Goal: Task Accomplishment & Management: Complete application form

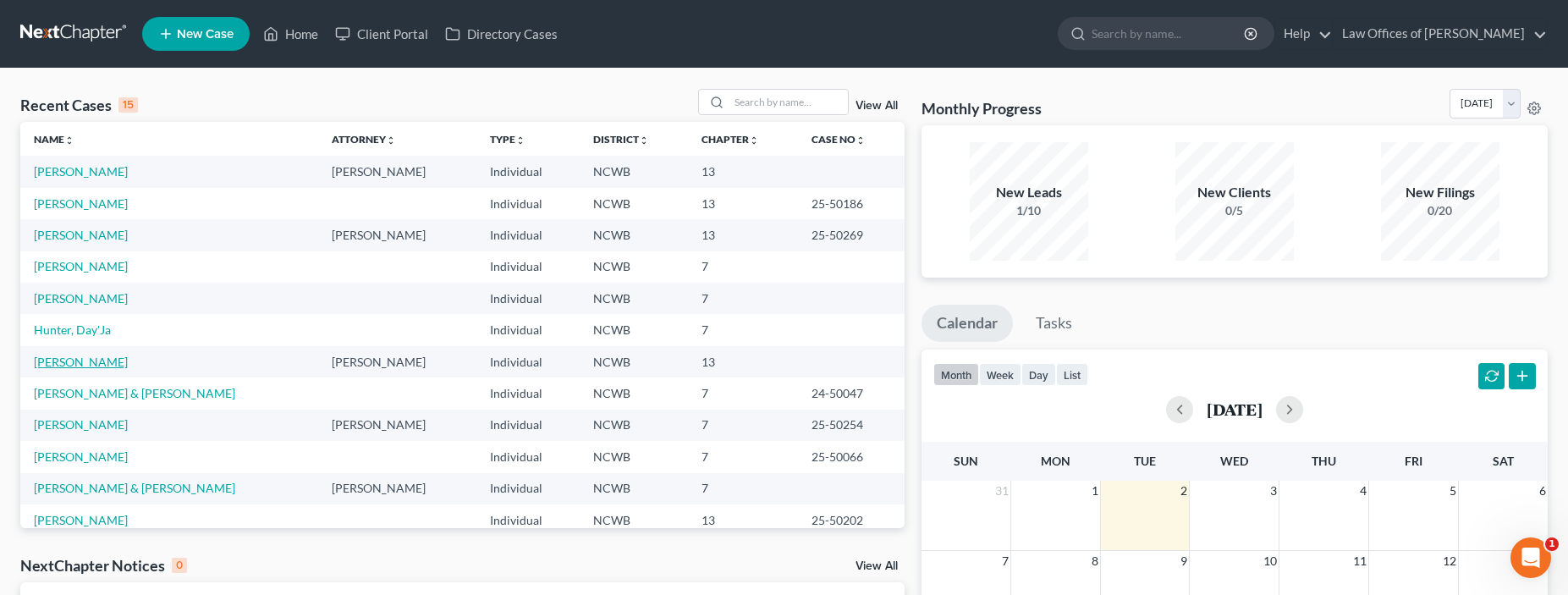
click at [42, 367] on link "[PERSON_NAME]" at bounding box center [80, 362] width 94 height 15
select select "4"
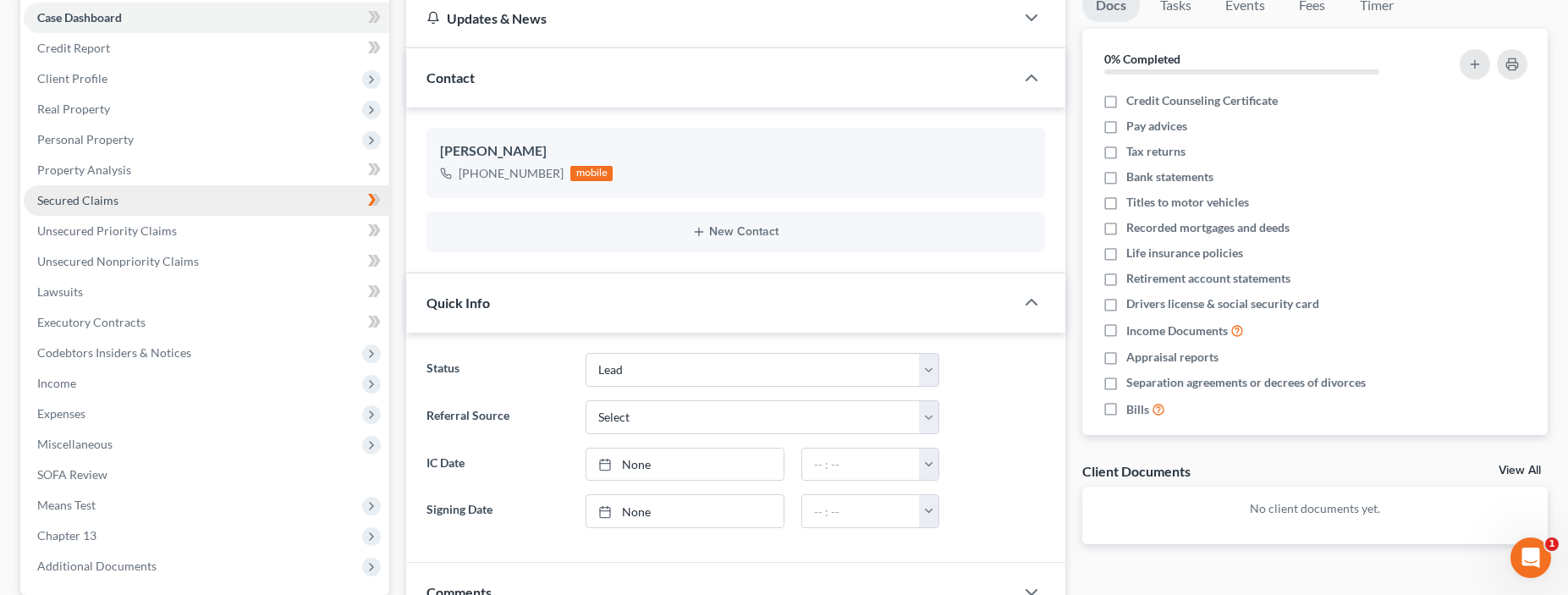
scroll to position [169, 0]
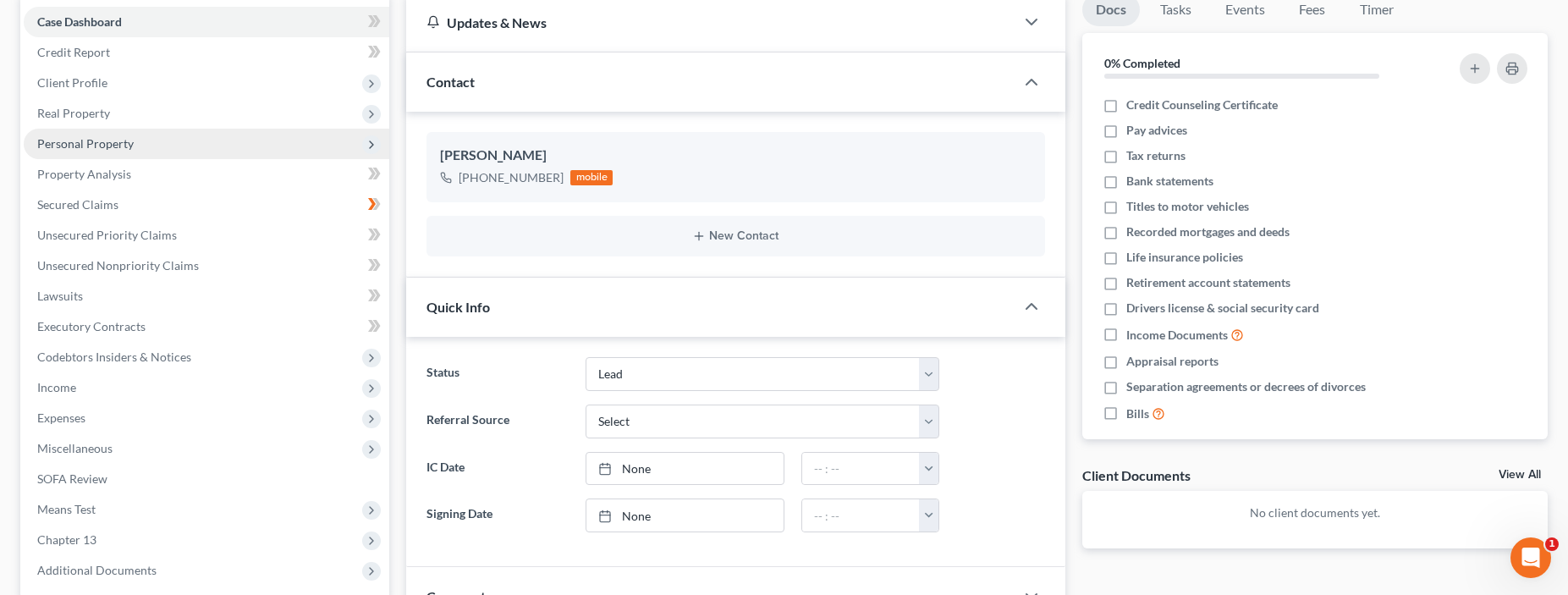
click at [86, 143] on span "Personal Property" at bounding box center [86, 143] width 97 height 15
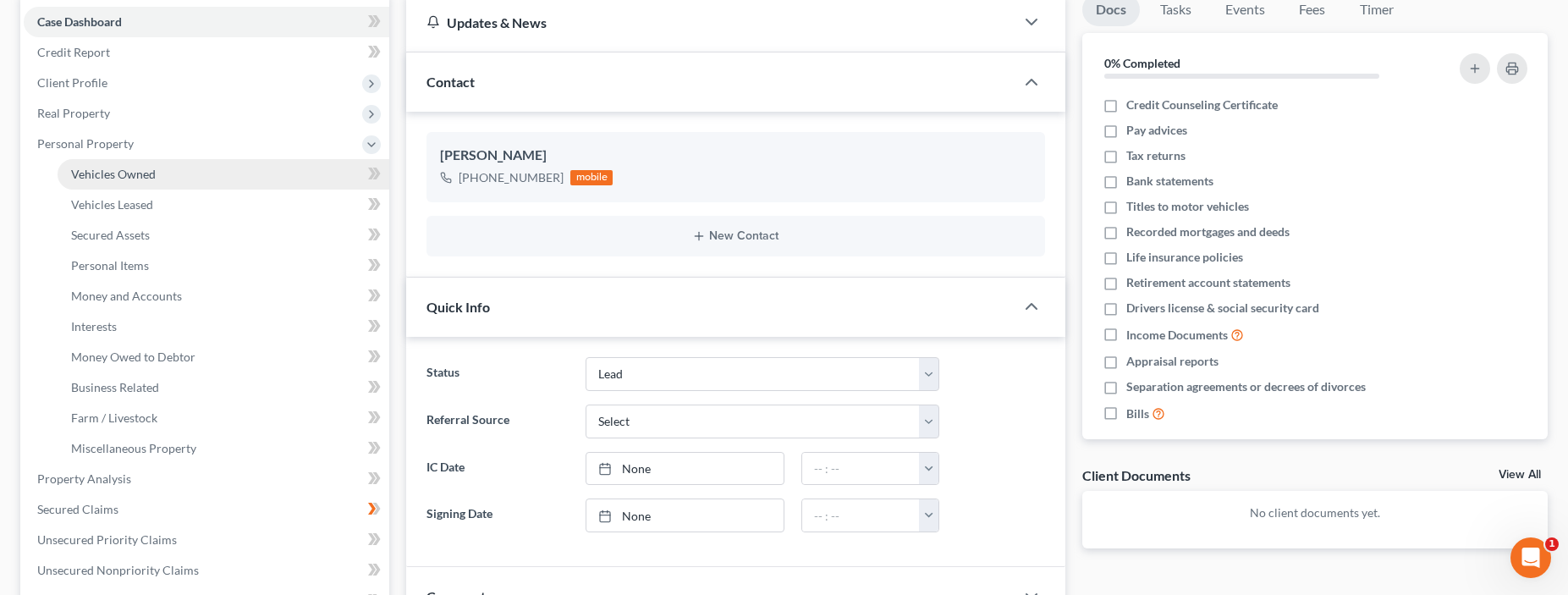
click at [93, 175] on span "Vehicles Owned" at bounding box center [113, 175] width 85 height 15
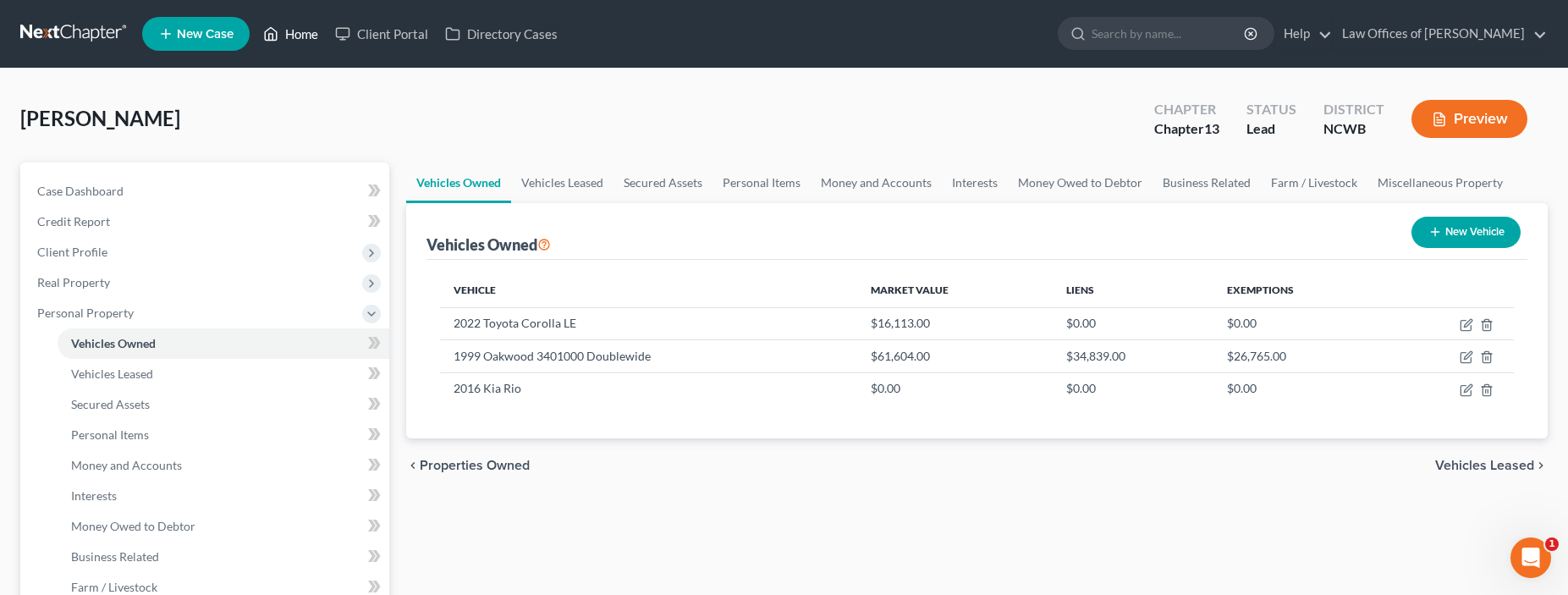
click at [293, 36] on link "Home" at bounding box center [290, 33] width 72 height 30
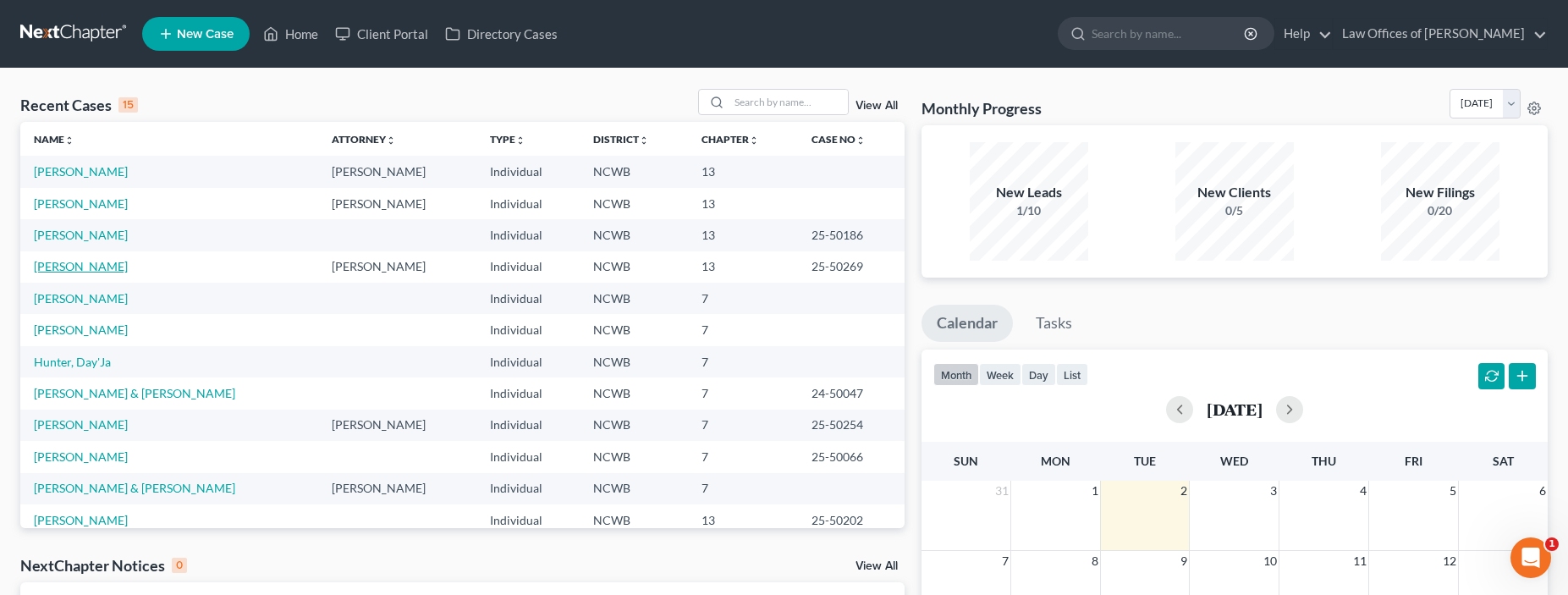
click at [78, 270] on link "[PERSON_NAME]" at bounding box center [80, 266] width 94 height 15
select select "4"
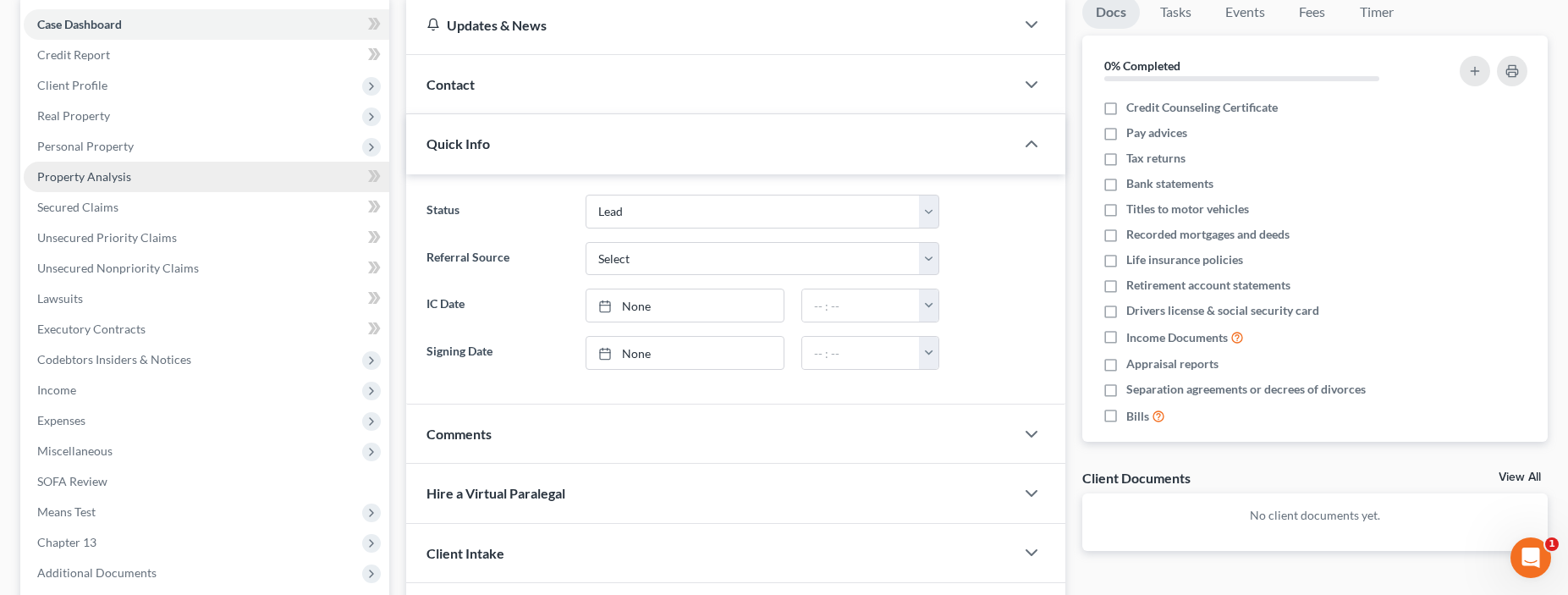
scroll to position [169, 0]
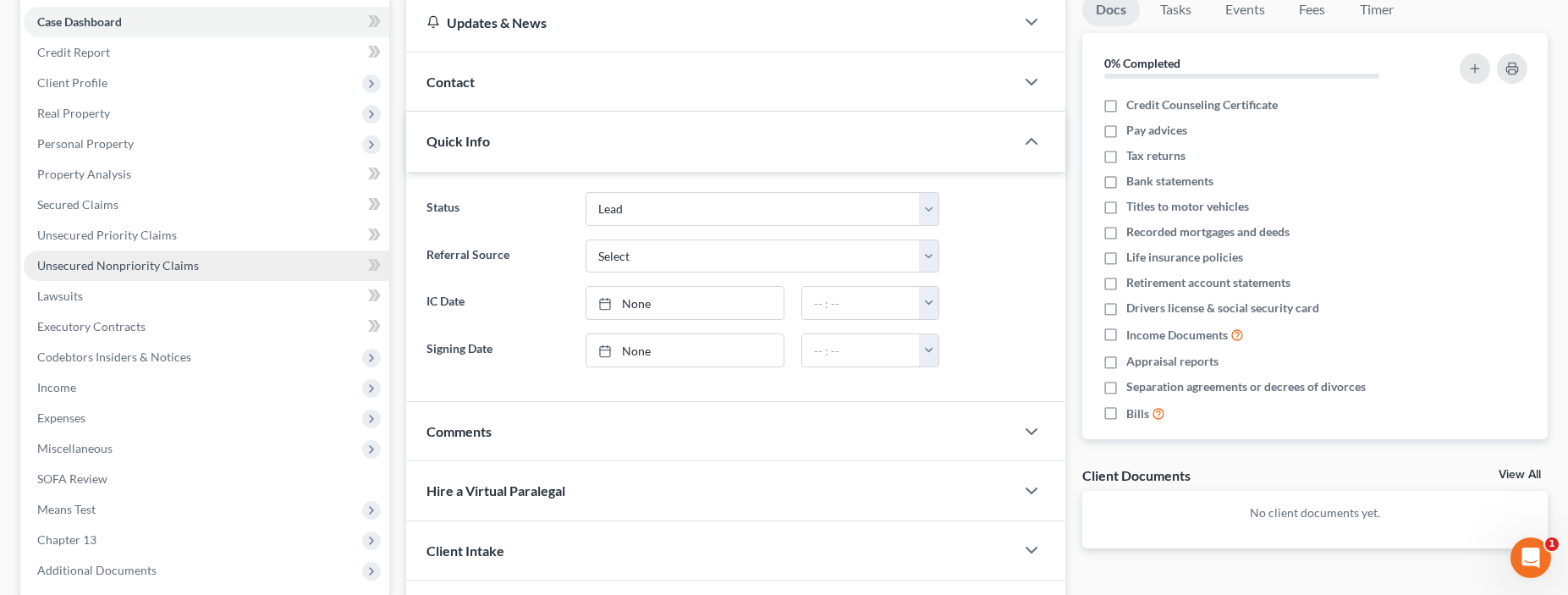
click at [87, 263] on span "Unsecured Nonpriority Claims" at bounding box center [118, 266] width 162 height 15
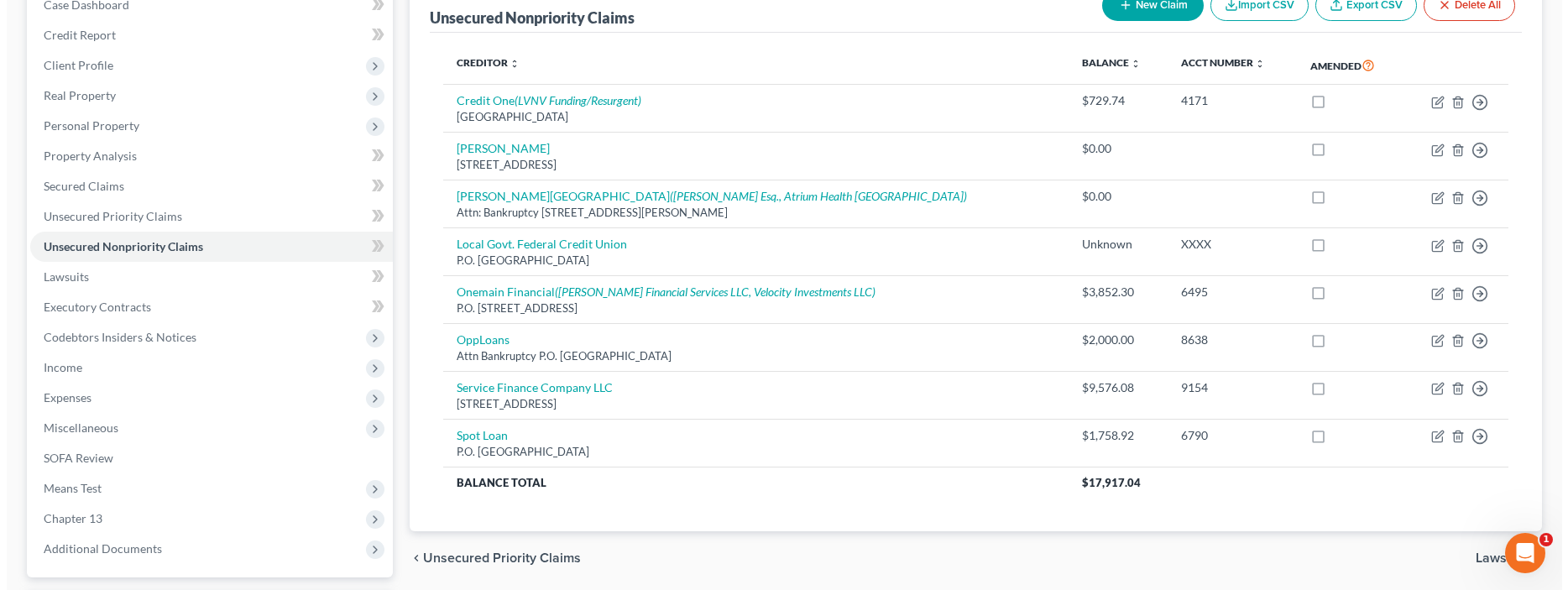
scroll to position [252, 0]
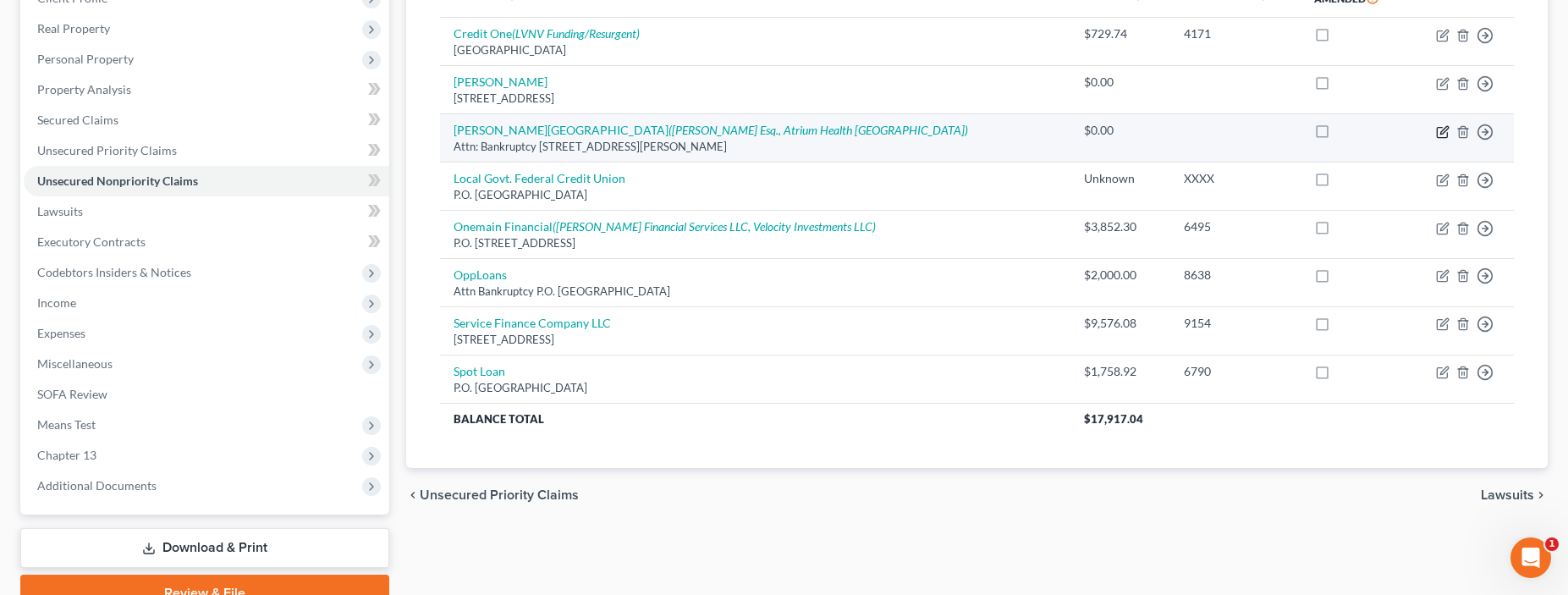
click at [1447, 133] on icon "button" at bounding box center [1441, 132] width 10 height 10
select select "28"
select select "14"
select select "3"
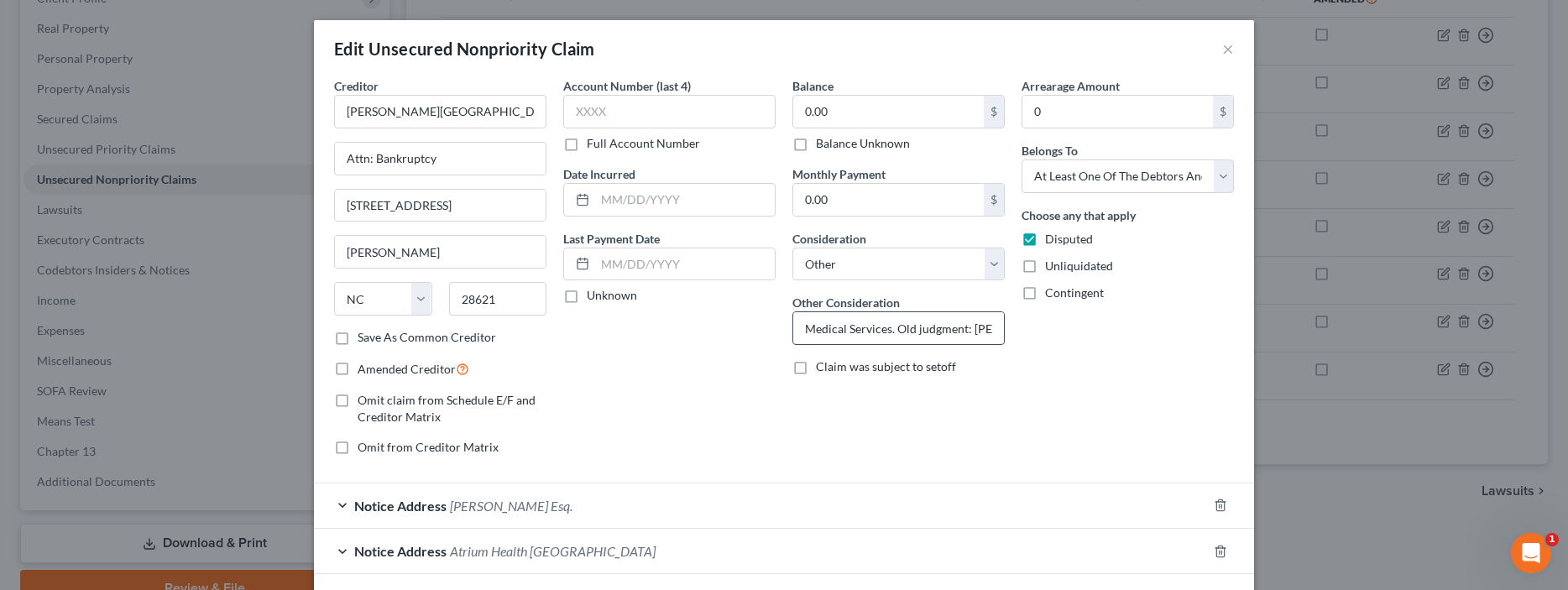
click at [882, 322] on input "Medical Services. Old judgment: [PERSON_NAME][GEOGRAPHIC_DATA] v. [PERSON_NAME]…" at bounding box center [898, 328] width 211 height 32
click at [1223, 54] on button "×" at bounding box center [1227, 49] width 12 height 20
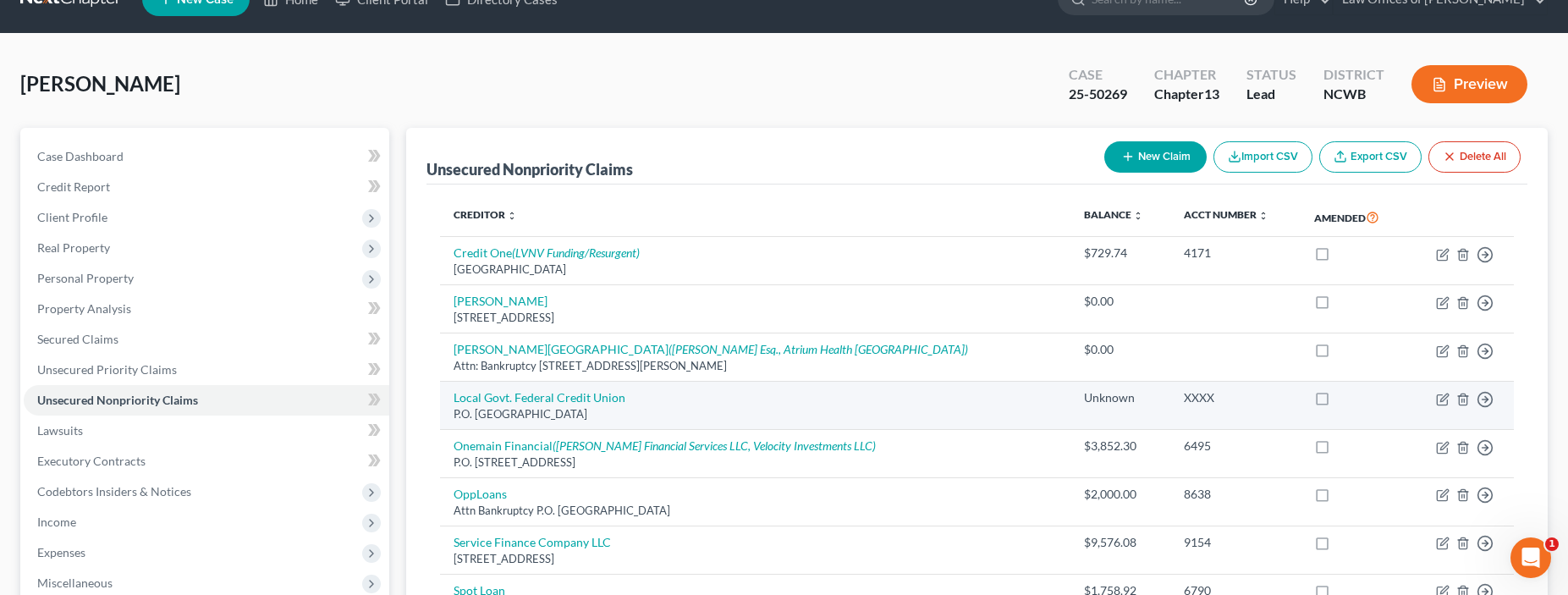
scroll to position [0, 0]
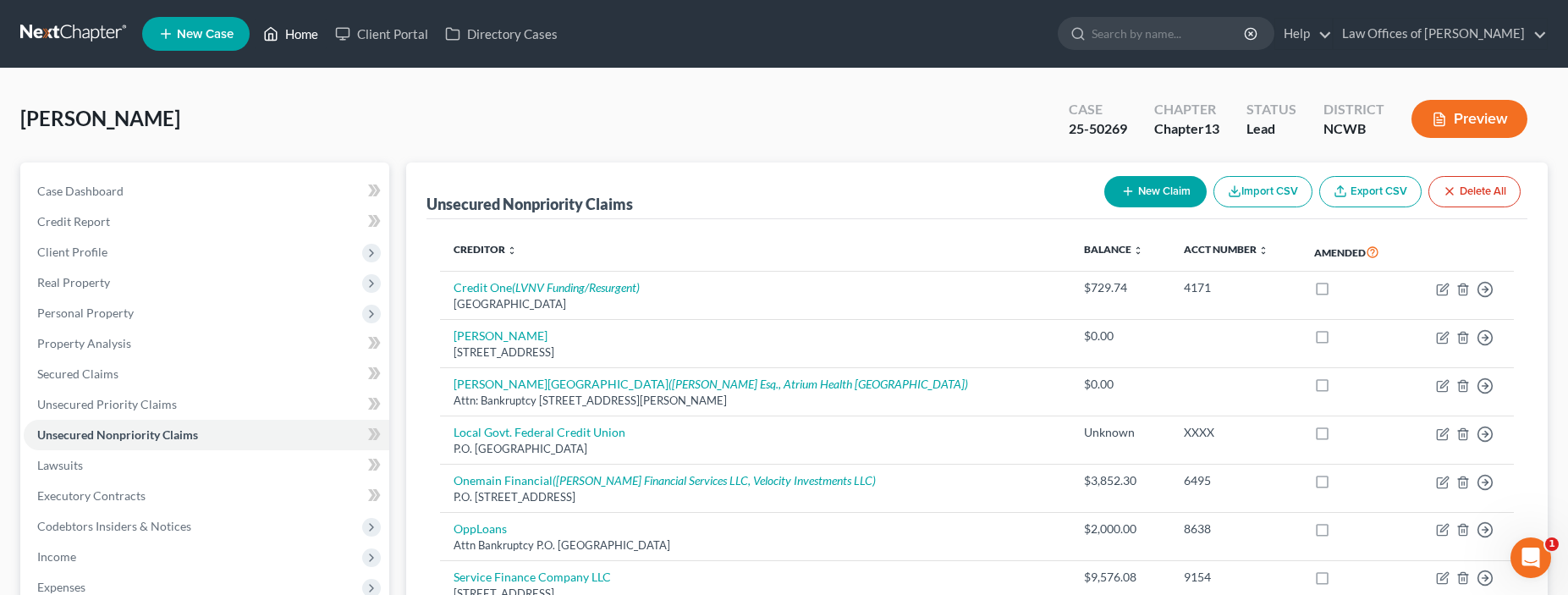
click at [288, 37] on link "Home" at bounding box center [290, 33] width 72 height 30
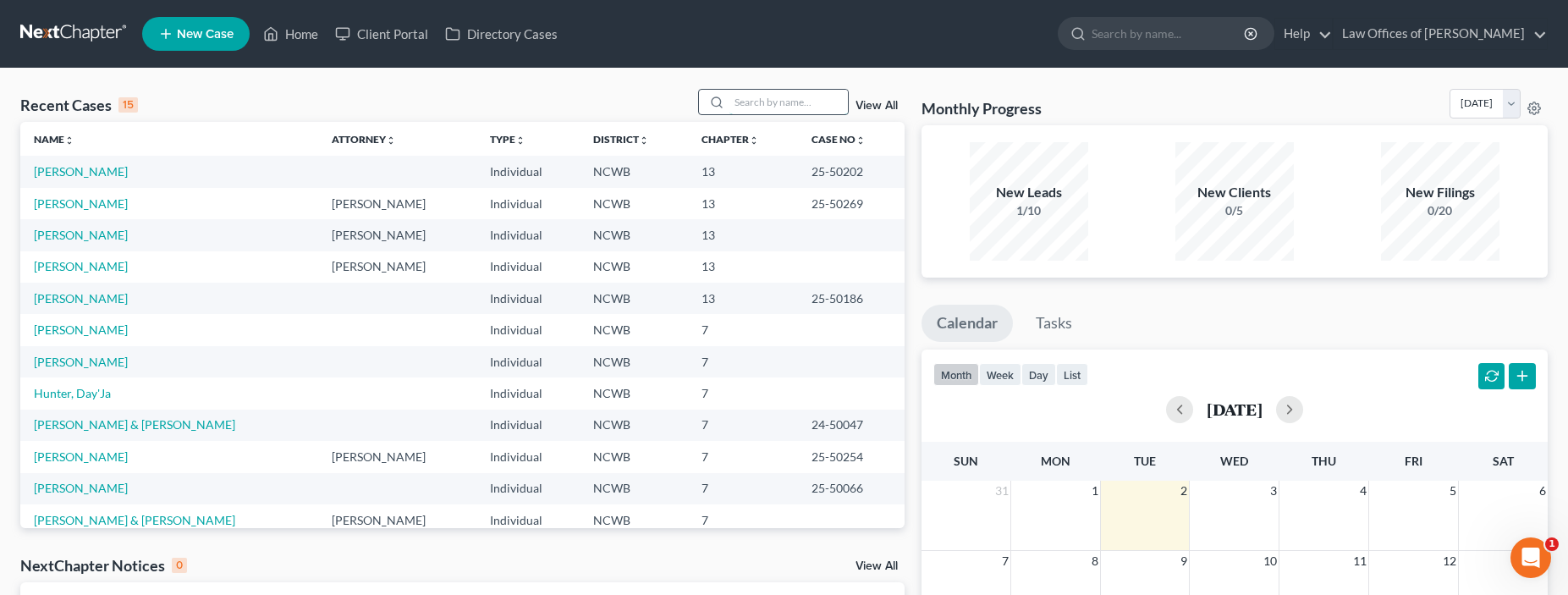
click at [776, 102] on input "search" at bounding box center [789, 101] width 119 height 25
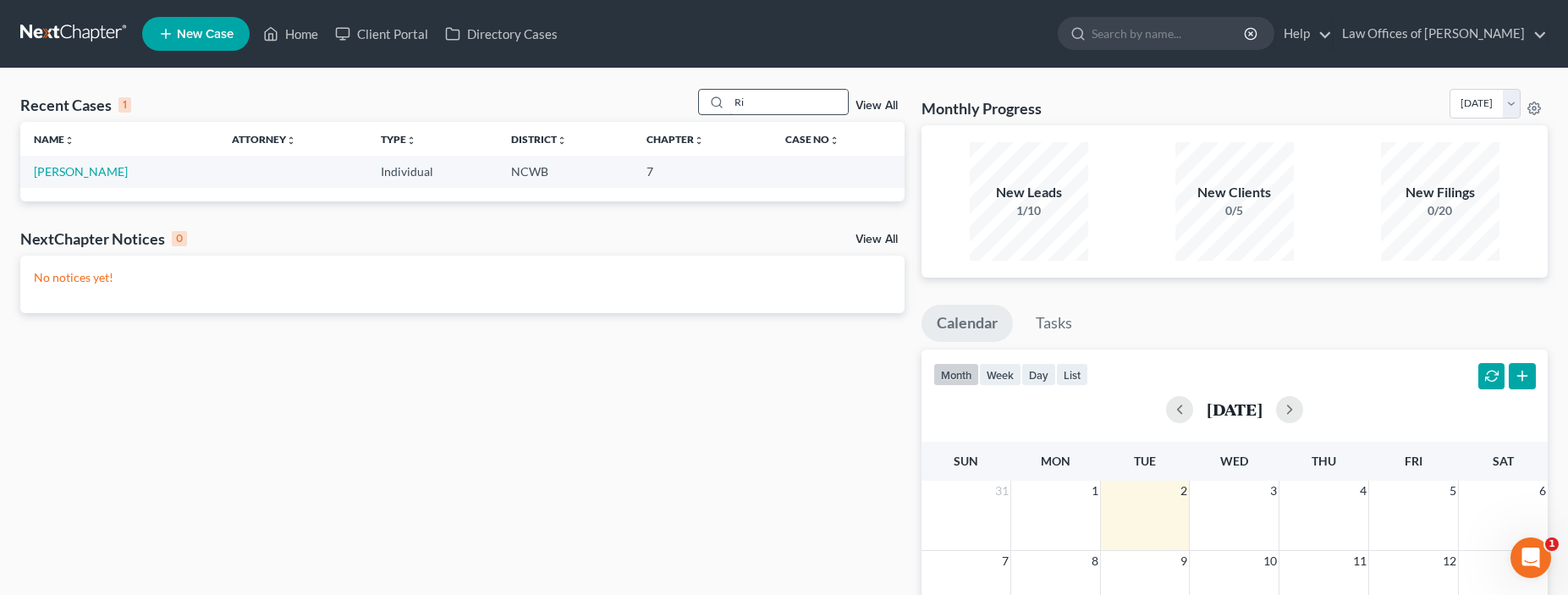
type input "R"
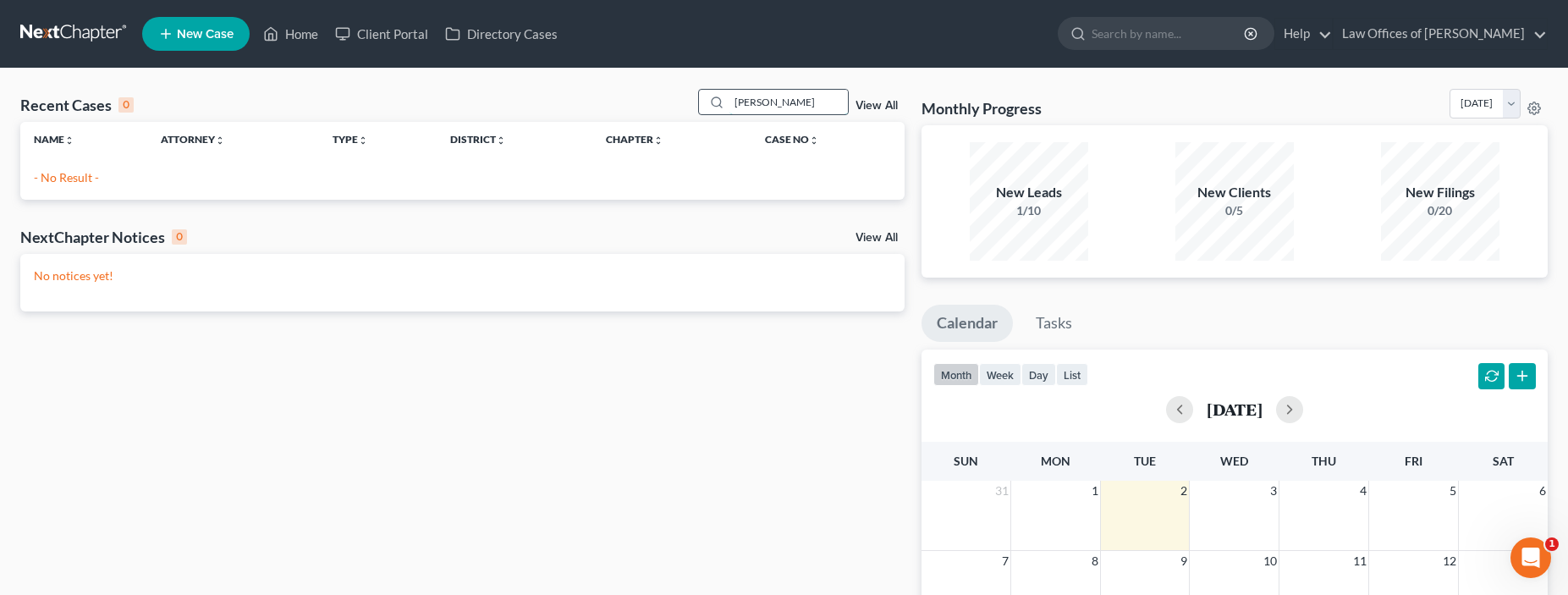
type input "[PERSON_NAME]"
click at [716, 103] on icon at bounding box center [716, 102] width 14 height 14
click at [173, 28] on icon at bounding box center [165, 34] width 16 height 20
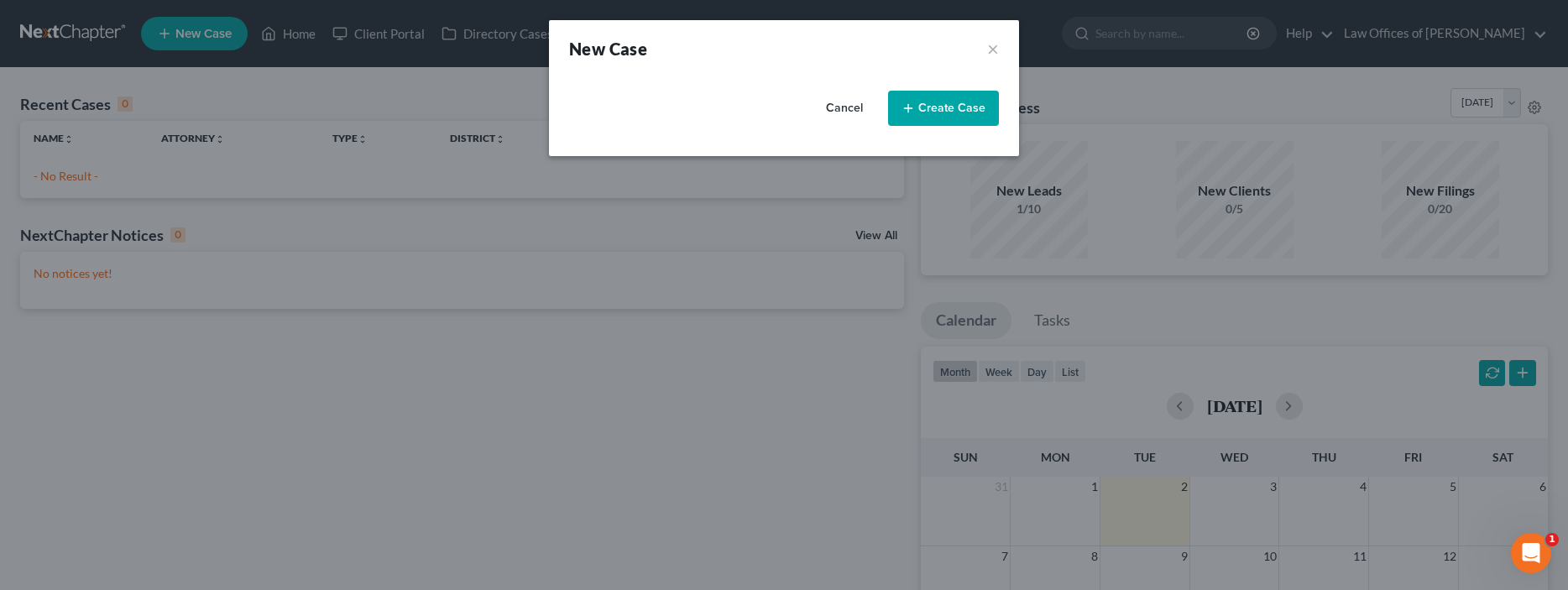
select select "59"
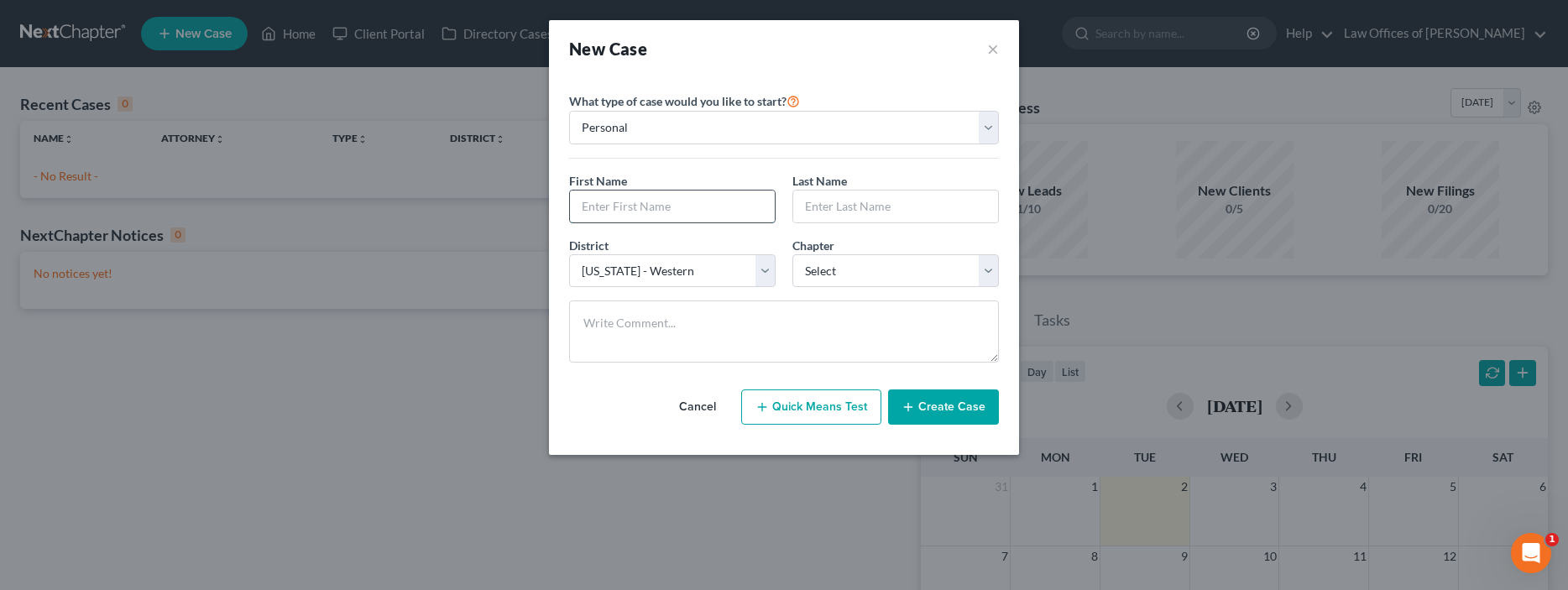
click at [685, 208] on input "text" at bounding box center [672, 206] width 205 height 32
type input "[PERSON_NAME]"
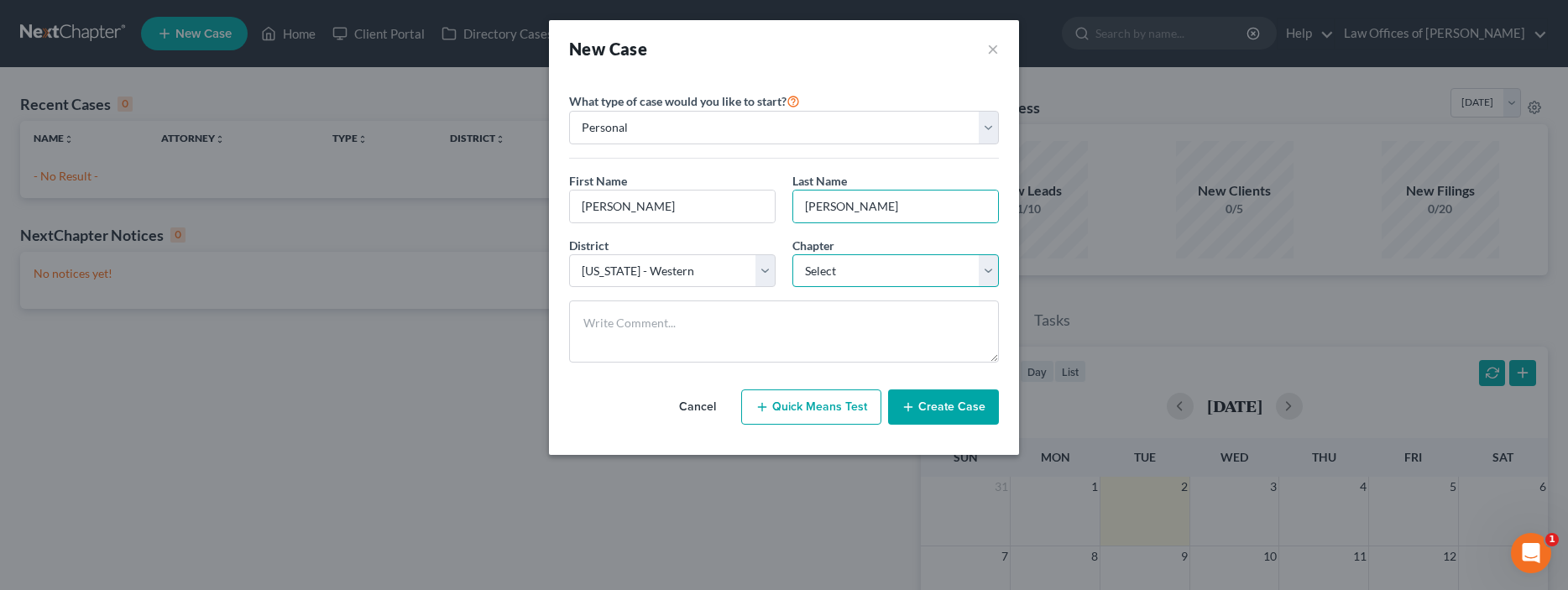
click at [874, 264] on select "Select 7 11 12 13" at bounding box center [896, 271] width 207 height 34
click at [835, 264] on select "Select 7 11 12 13" at bounding box center [896, 271] width 207 height 34
select select "3"
click at [793, 255] on select "Select 7 11 12 13" at bounding box center [896, 271] width 207 height 34
click at [952, 408] on button "Create Case" at bounding box center [943, 407] width 111 height 35
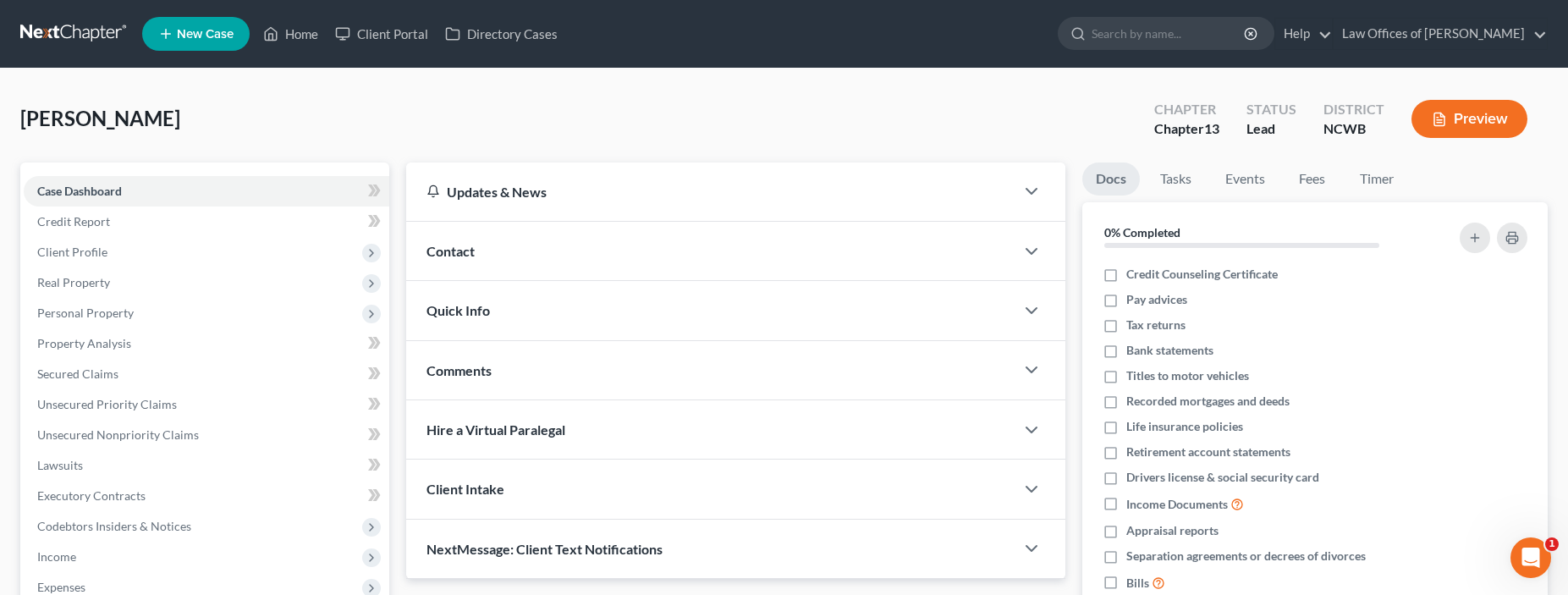
click at [444, 253] on span "Contact" at bounding box center [450, 251] width 48 height 16
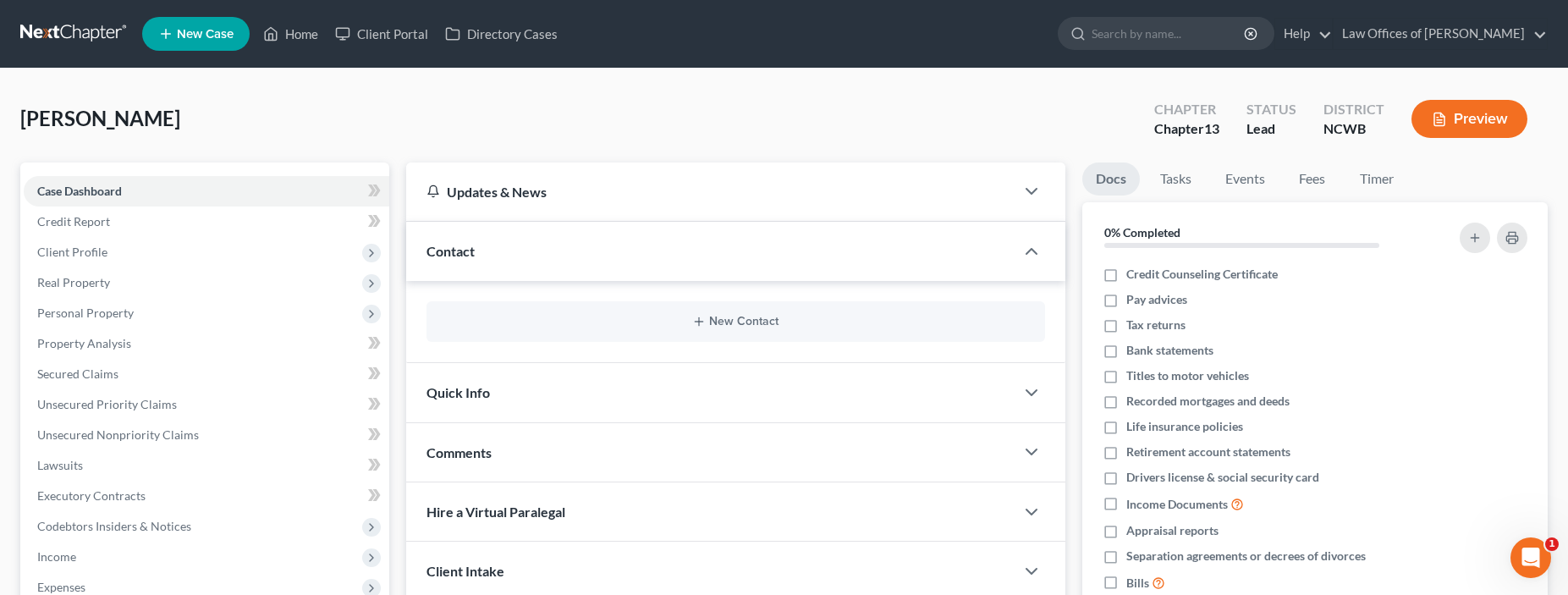
click at [443, 397] on span "Quick Info" at bounding box center [458, 393] width 63 height 16
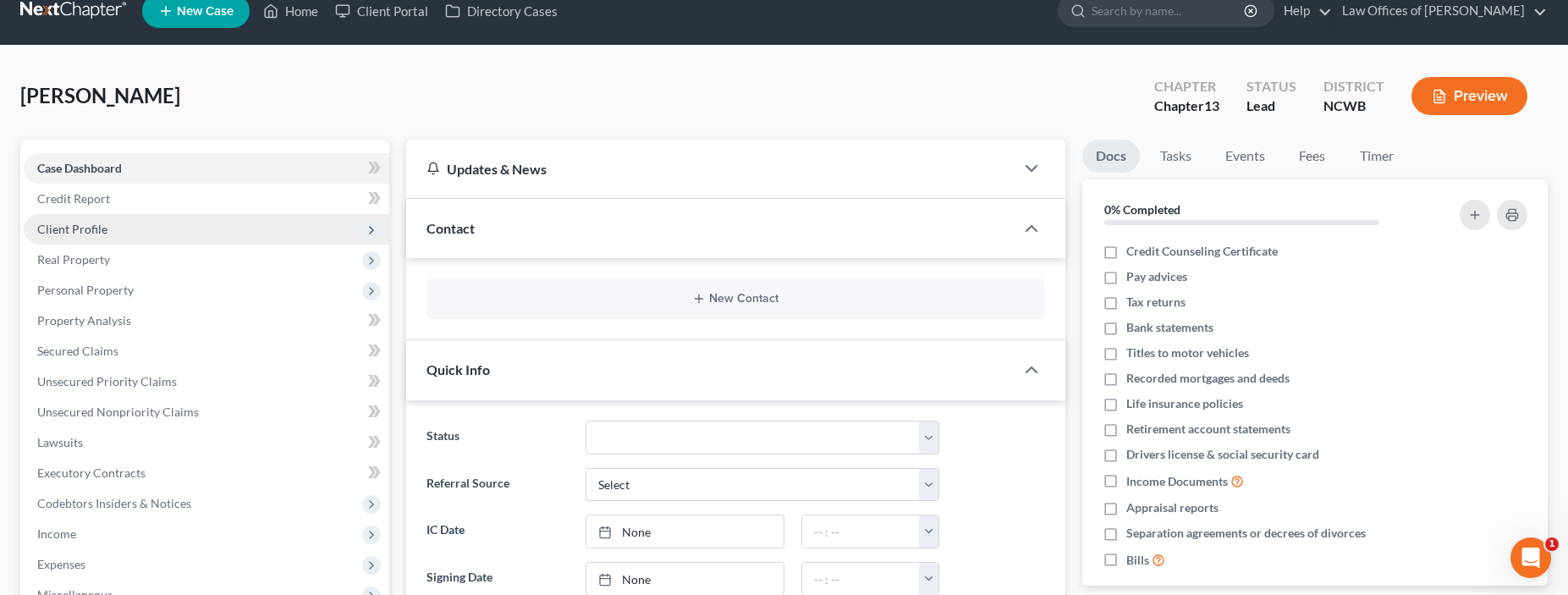
scroll to position [22, 0]
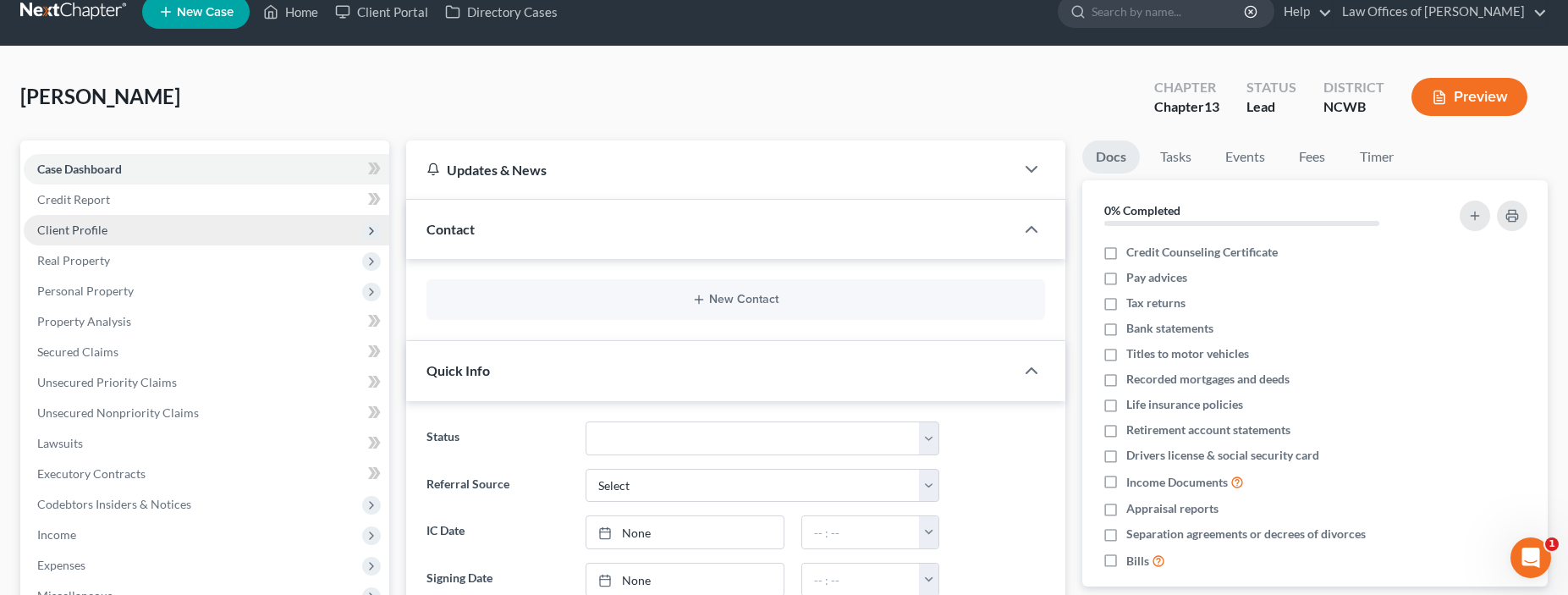
click at [58, 231] on span "Client Profile" at bounding box center [72, 230] width 70 height 15
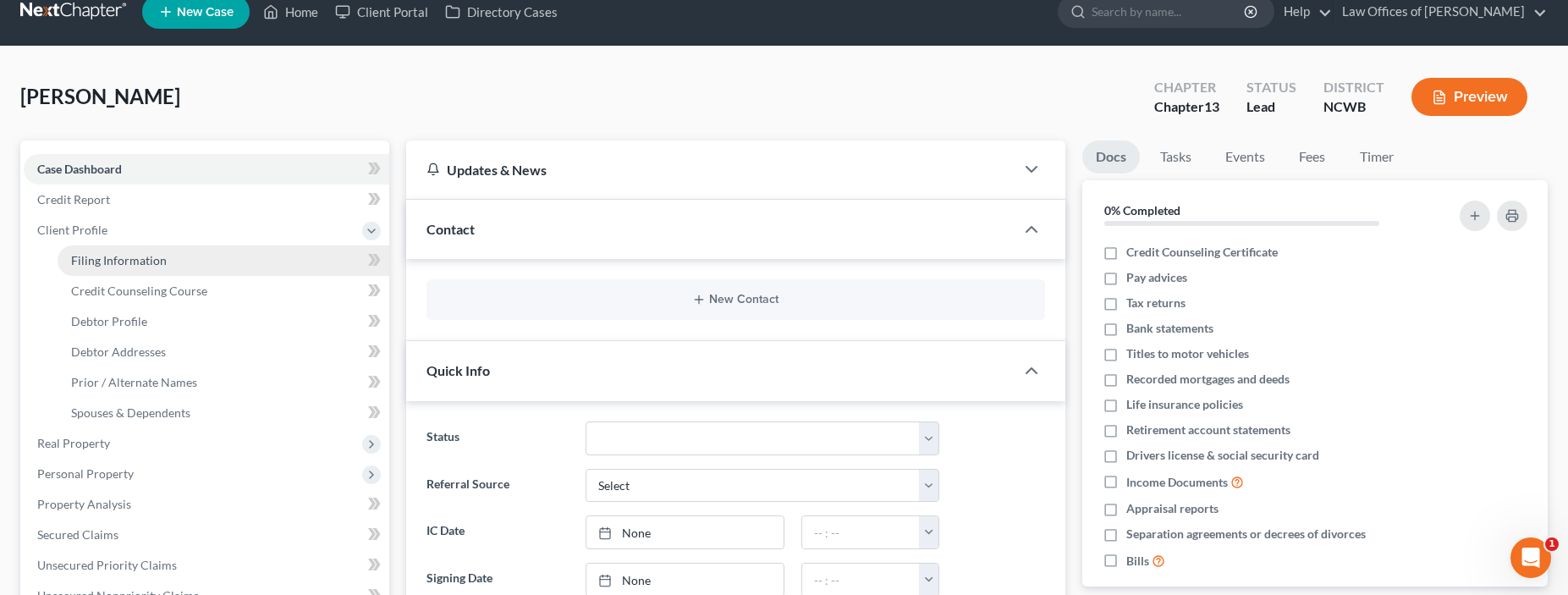
click at [108, 263] on span "Filing Information" at bounding box center [119, 260] width 96 height 15
select select "1"
select select "0"
select select "3"
select select "59"
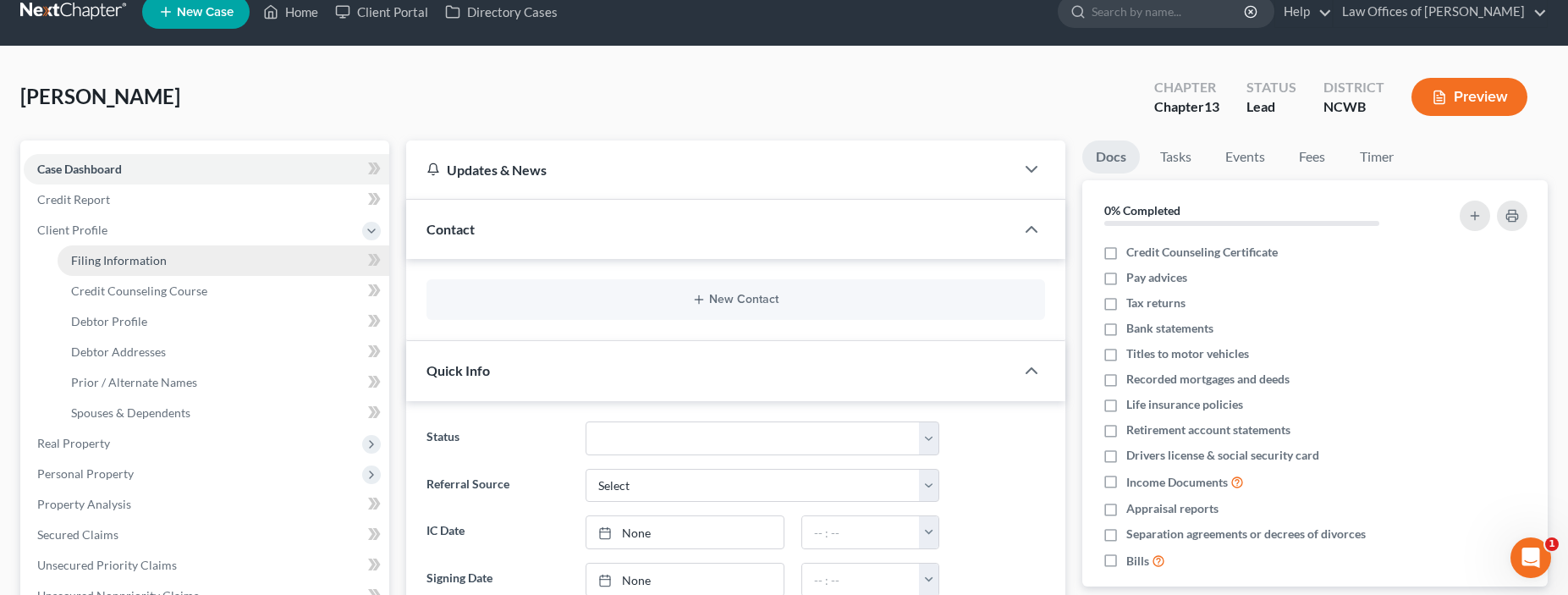
select select "28"
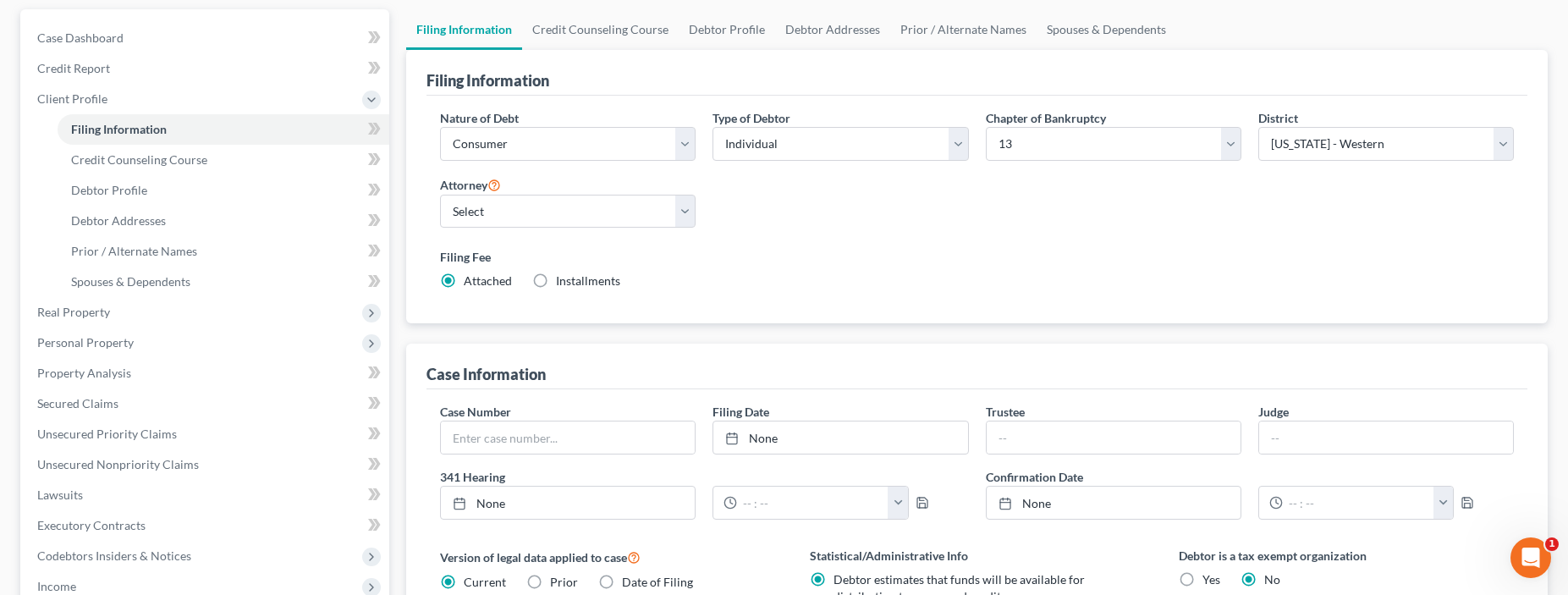
scroll to position [169, 0]
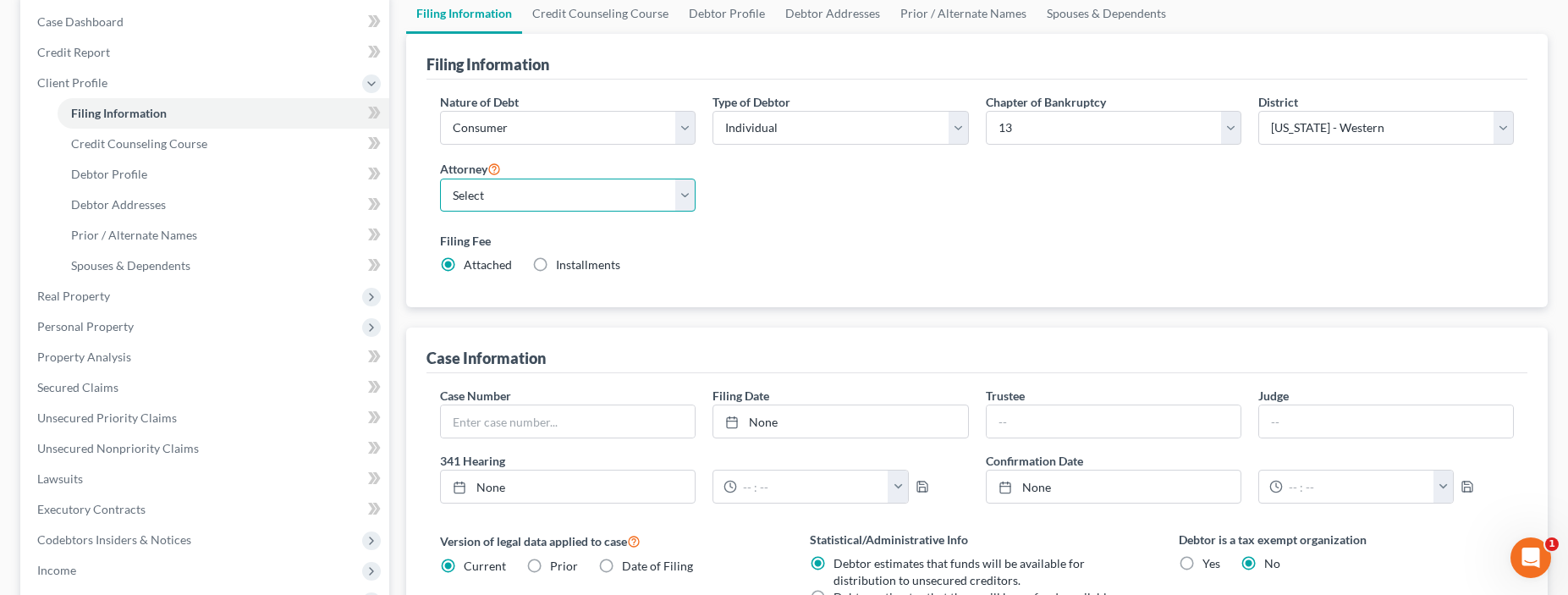
click at [626, 202] on select "Select F. [PERSON_NAME] - NCWB [PERSON_NAME] - NCWB" at bounding box center [568, 195] width 256 height 34
select select "1"
click at [440, 178] on select "Select F. [PERSON_NAME] - NCWB [PERSON_NAME] - NCWB" at bounding box center [568, 195] width 256 height 34
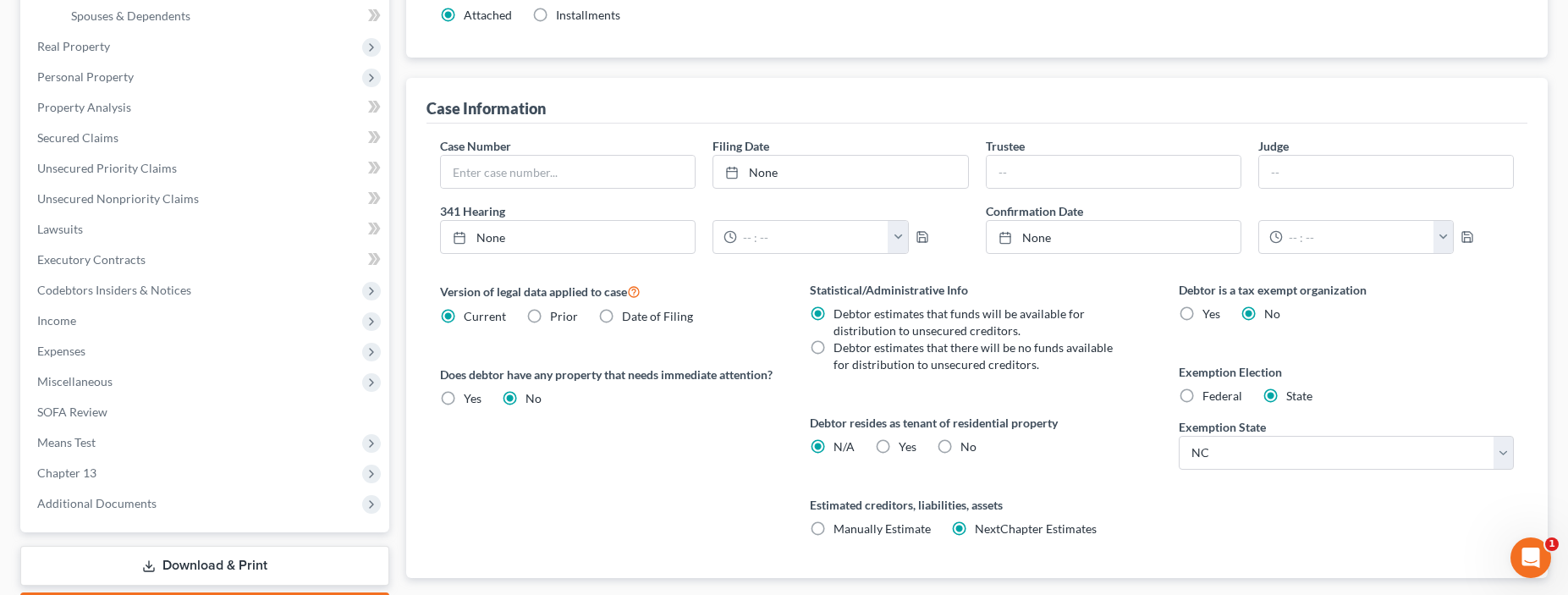
scroll to position [423, 0]
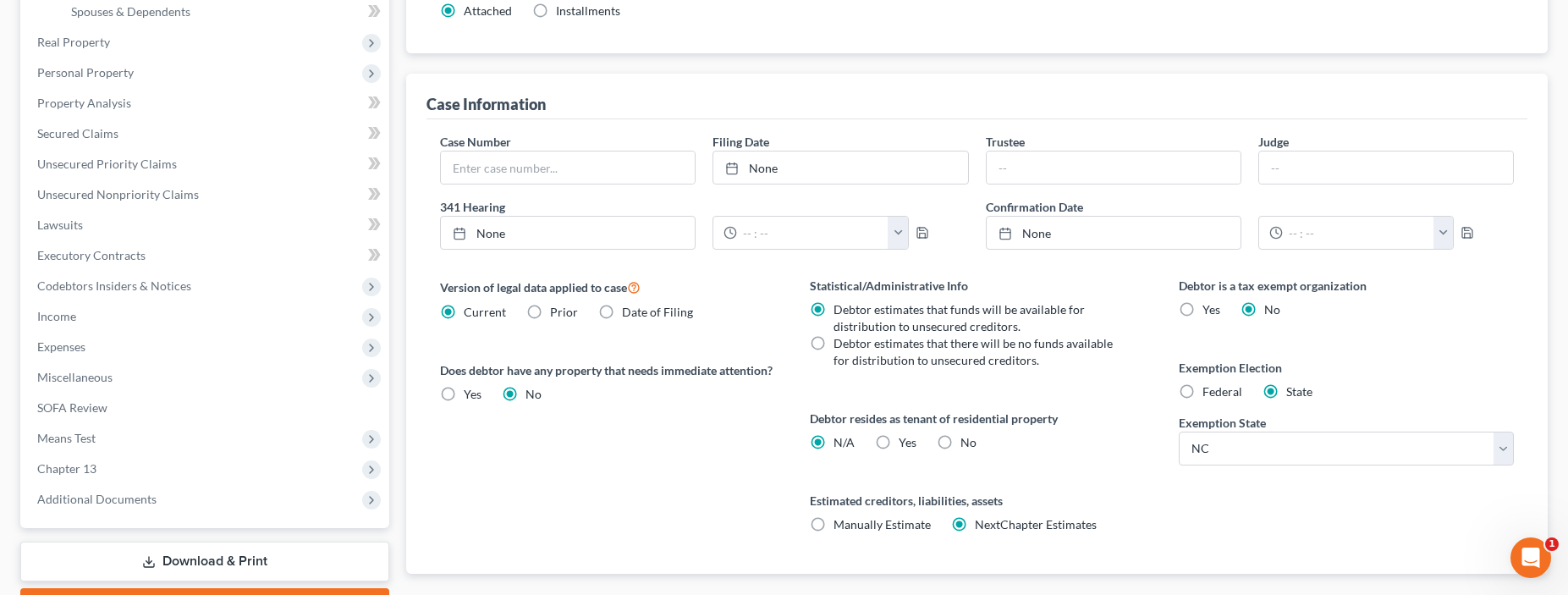
click at [960, 439] on label "No" at bounding box center [968, 442] width 16 height 17
click at [967, 439] on input "No" at bounding box center [973, 440] width 11 height 11
radio input "true"
radio input "false"
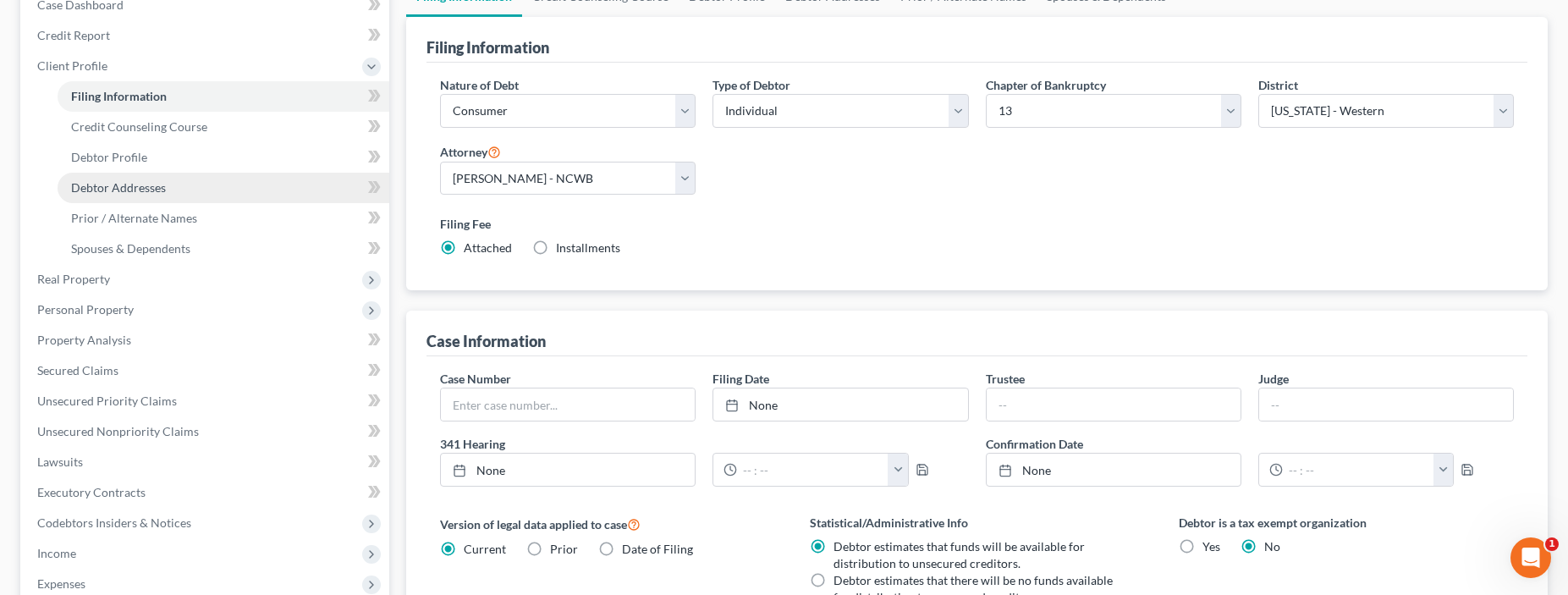
scroll to position [182, 0]
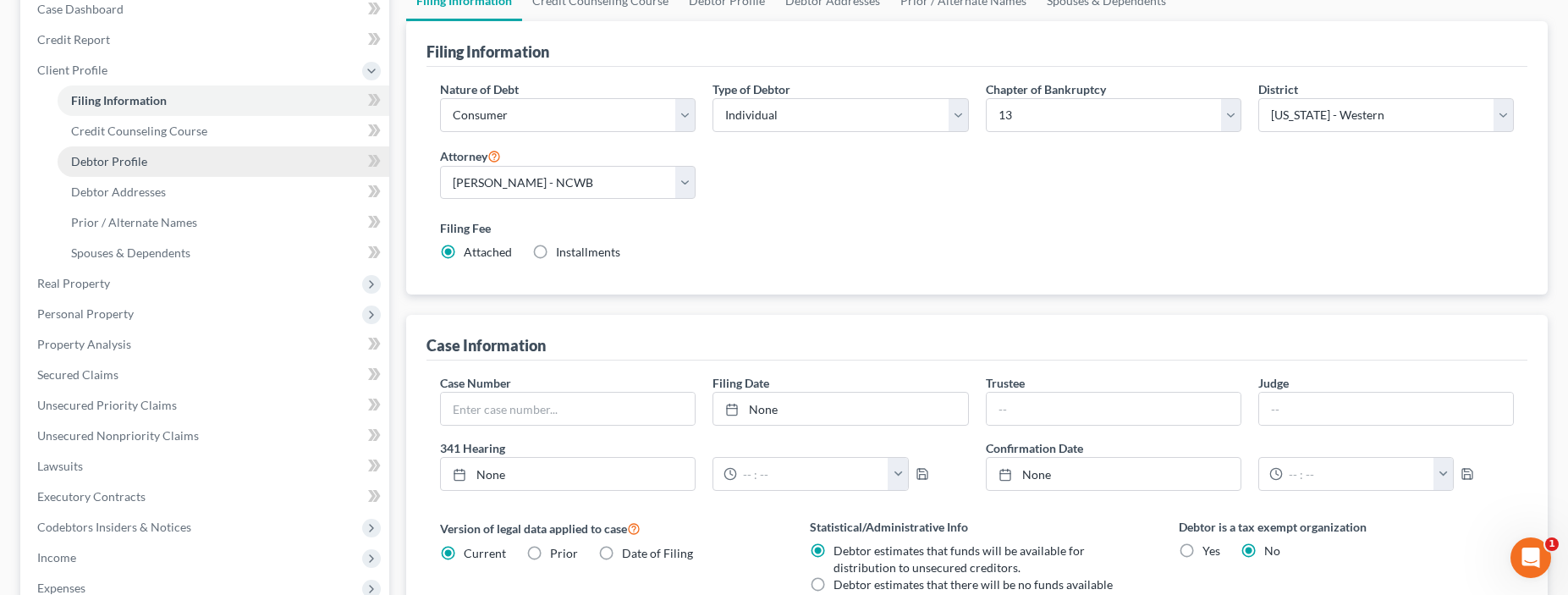
click at [94, 157] on span "Debtor Profile" at bounding box center [109, 162] width 76 height 15
select select "0"
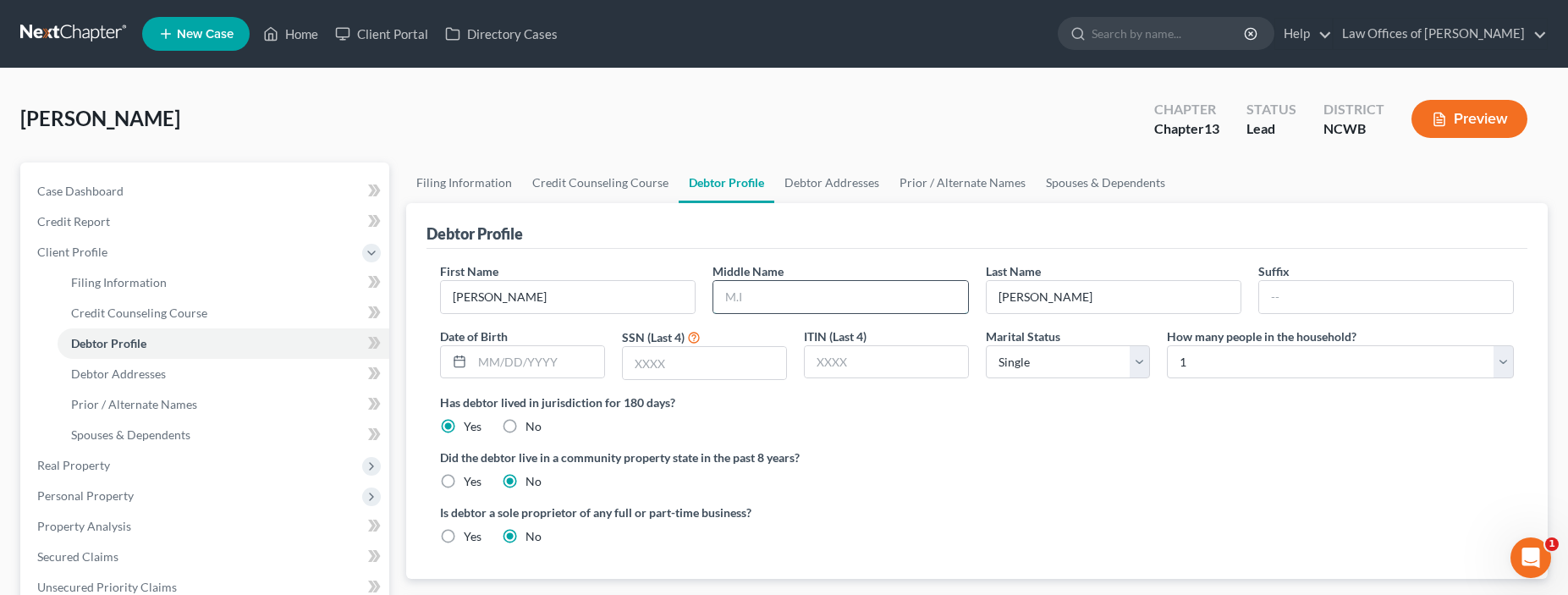
click at [830, 305] on input "text" at bounding box center [840, 297] width 254 height 32
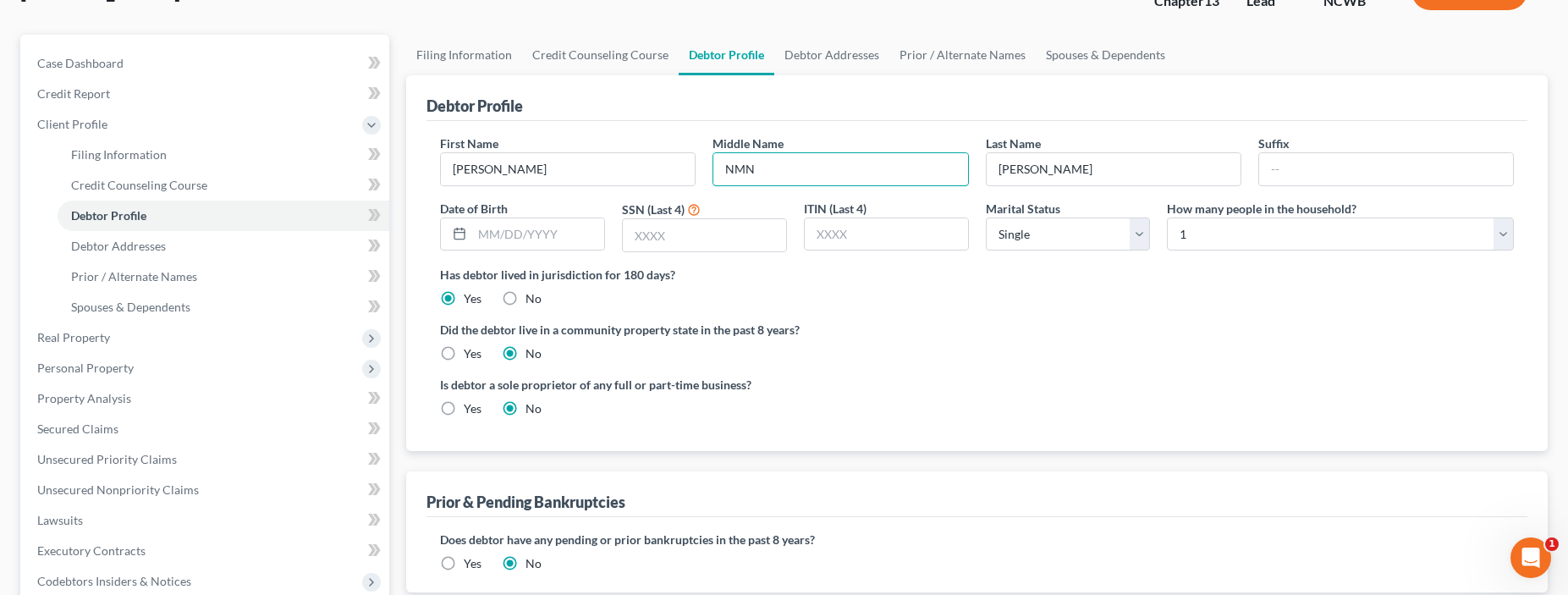
scroll to position [85, 0]
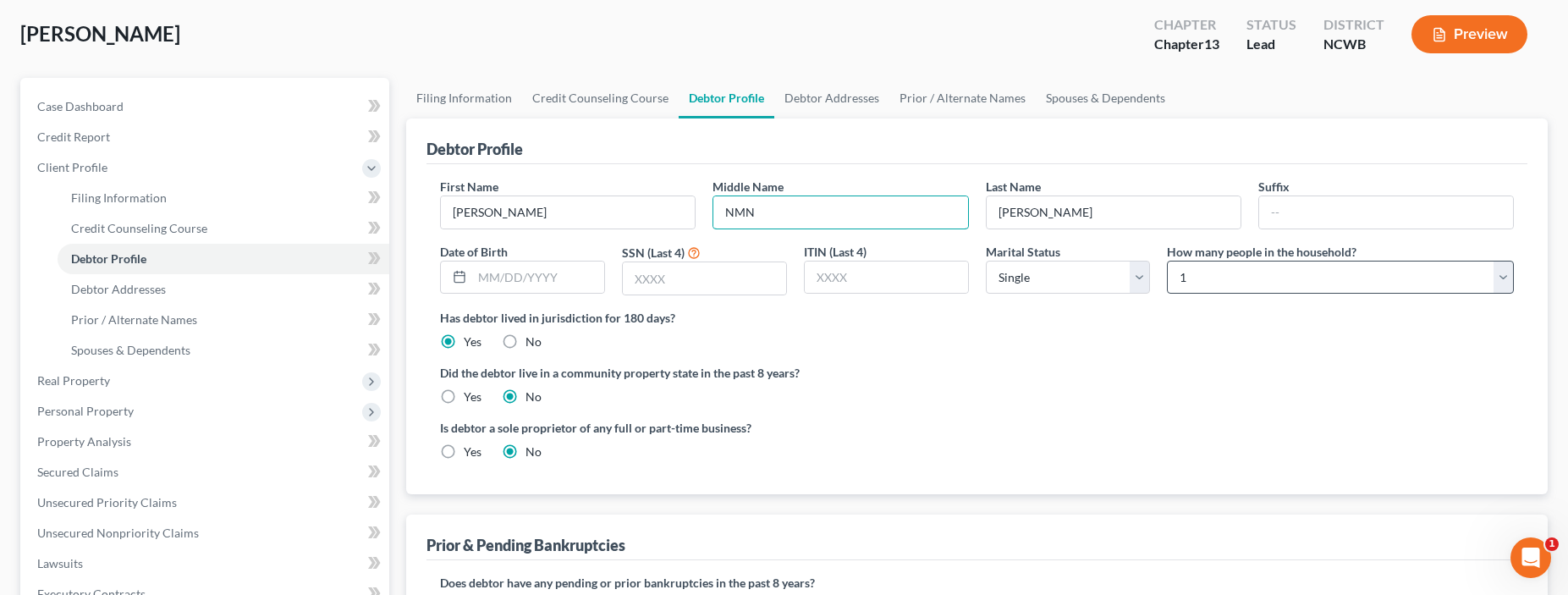
type input "NMN"
click at [1449, 291] on select "Select 1 2 3 4 5 6 7 8 9 10 11 12 13 14 15 16 17 18 19 20" at bounding box center [1341, 277] width 347 height 34
select select "1"
click at [1167, 260] on select "Select 1 2 3 4 5 6 7 8 9 10 11 12 13 14 15 16 17 18 19 20" at bounding box center [1341, 277] width 347 height 34
click at [1068, 282] on select "Select Single Married Separated Divorced Widowed" at bounding box center [1068, 277] width 165 height 34
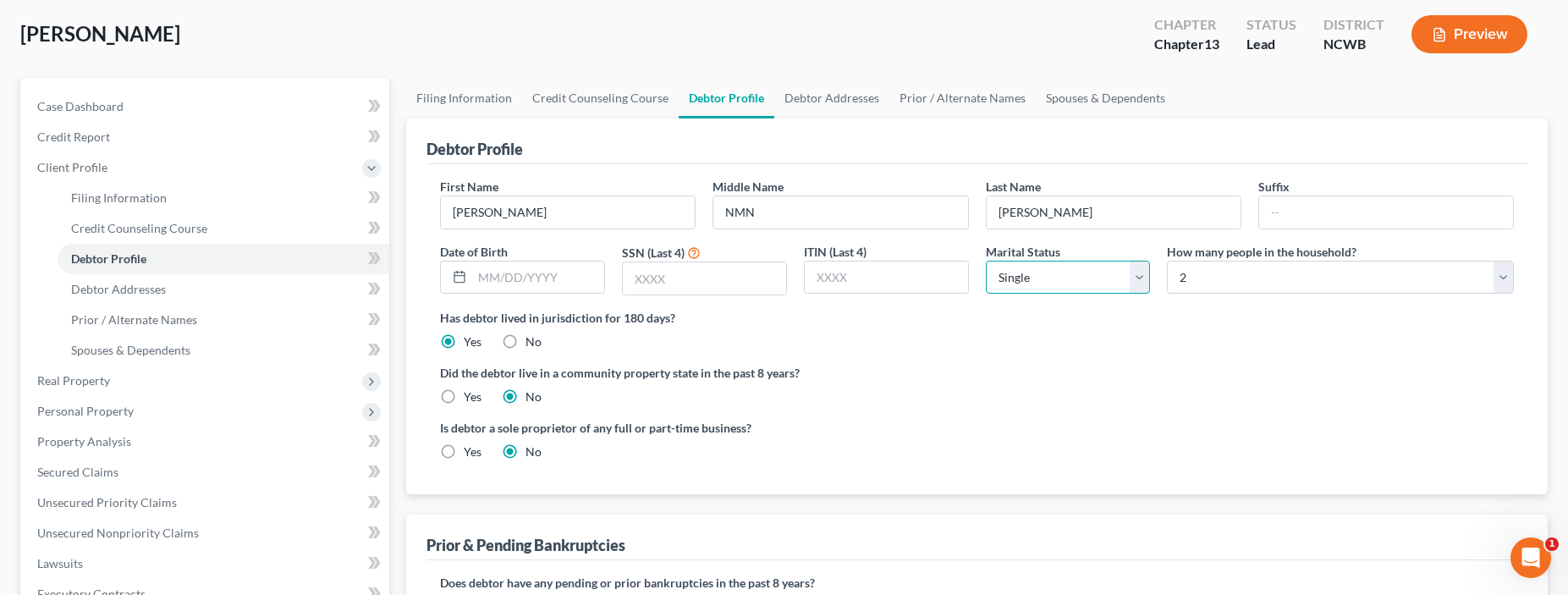
select select "1"
click at [985, 260] on select "Select Single Married Separated Divorced Widowed" at bounding box center [1068, 277] width 165 height 34
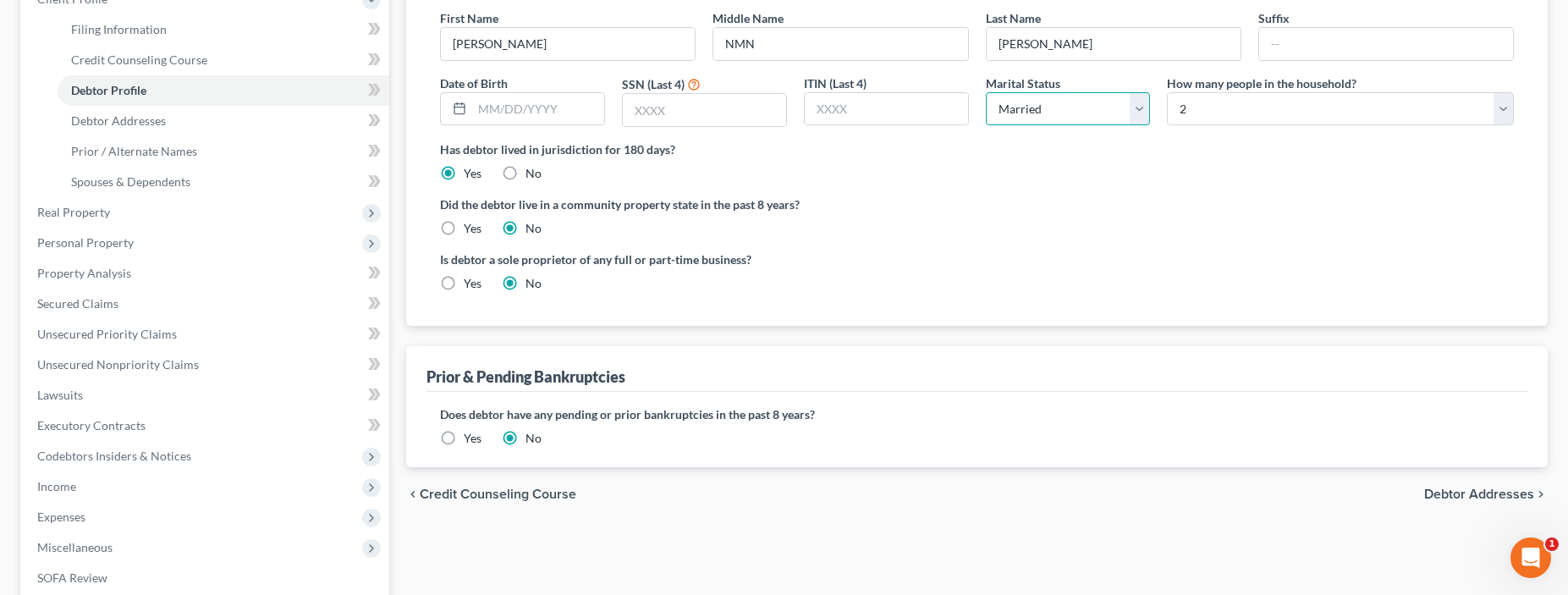
scroll to position [254, 0]
click at [1467, 494] on span "Debtor Addresses" at bounding box center [1479, 494] width 110 height 14
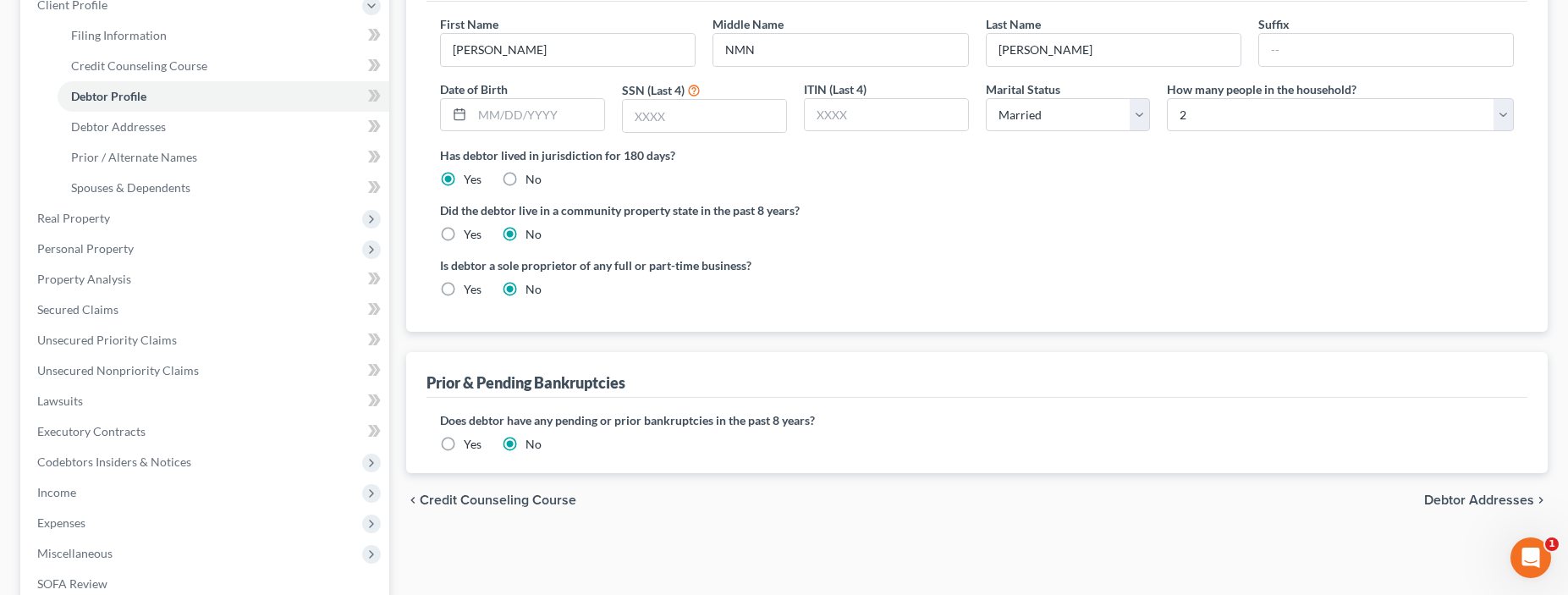
select select "0"
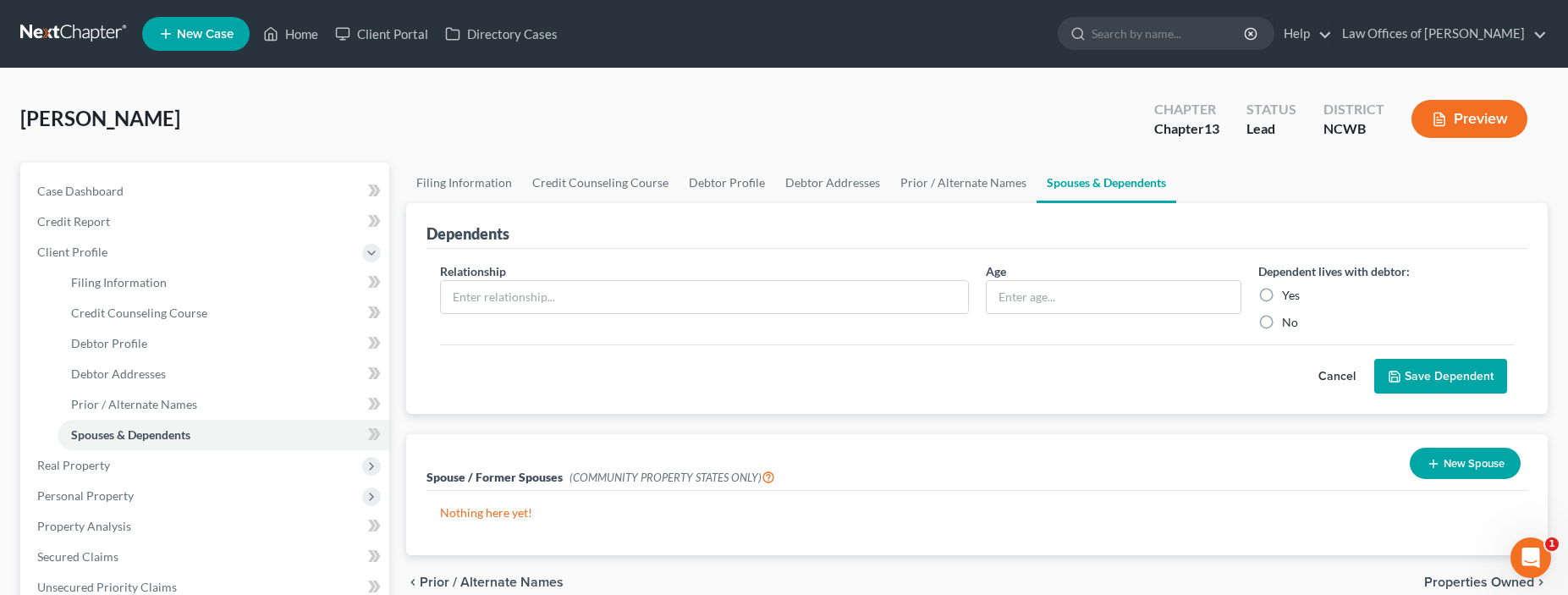
click at [1424, 576] on button "Properties Owned chevron_right" at bounding box center [1485, 582] width 123 height 14
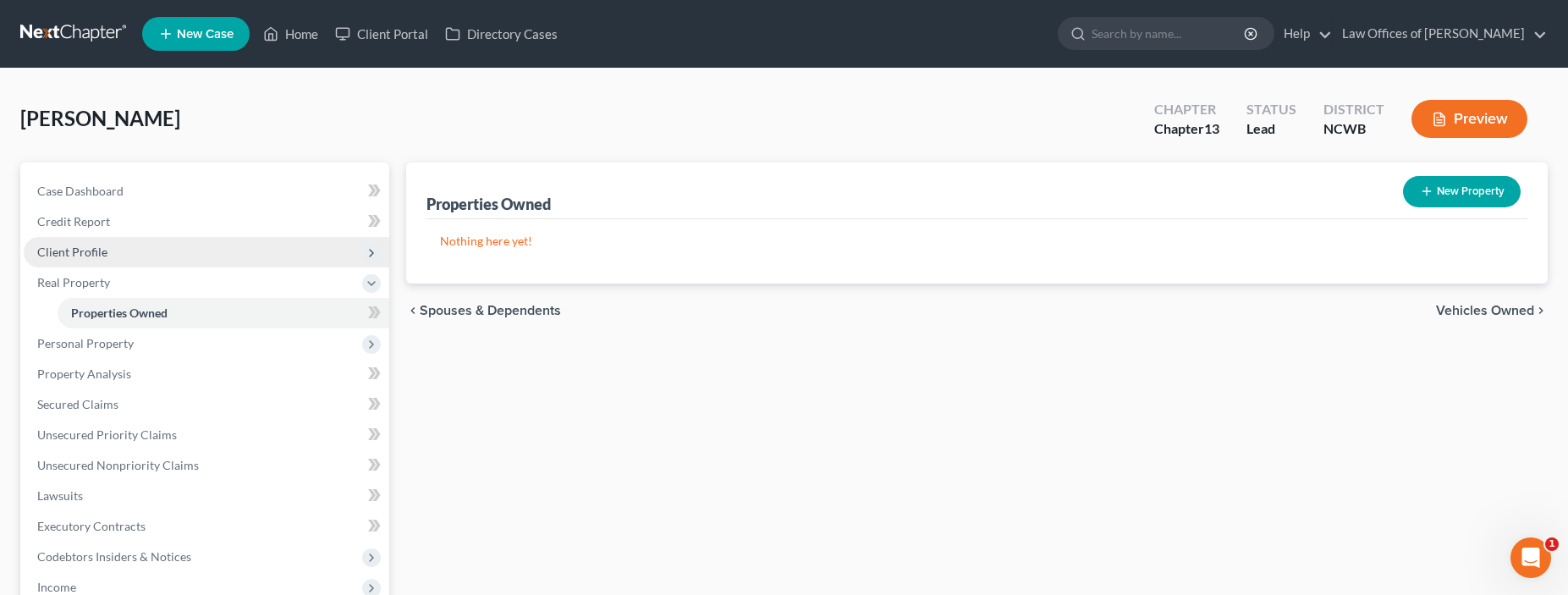
click at [202, 260] on span "Client Profile" at bounding box center [206, 251] width 365 height 30
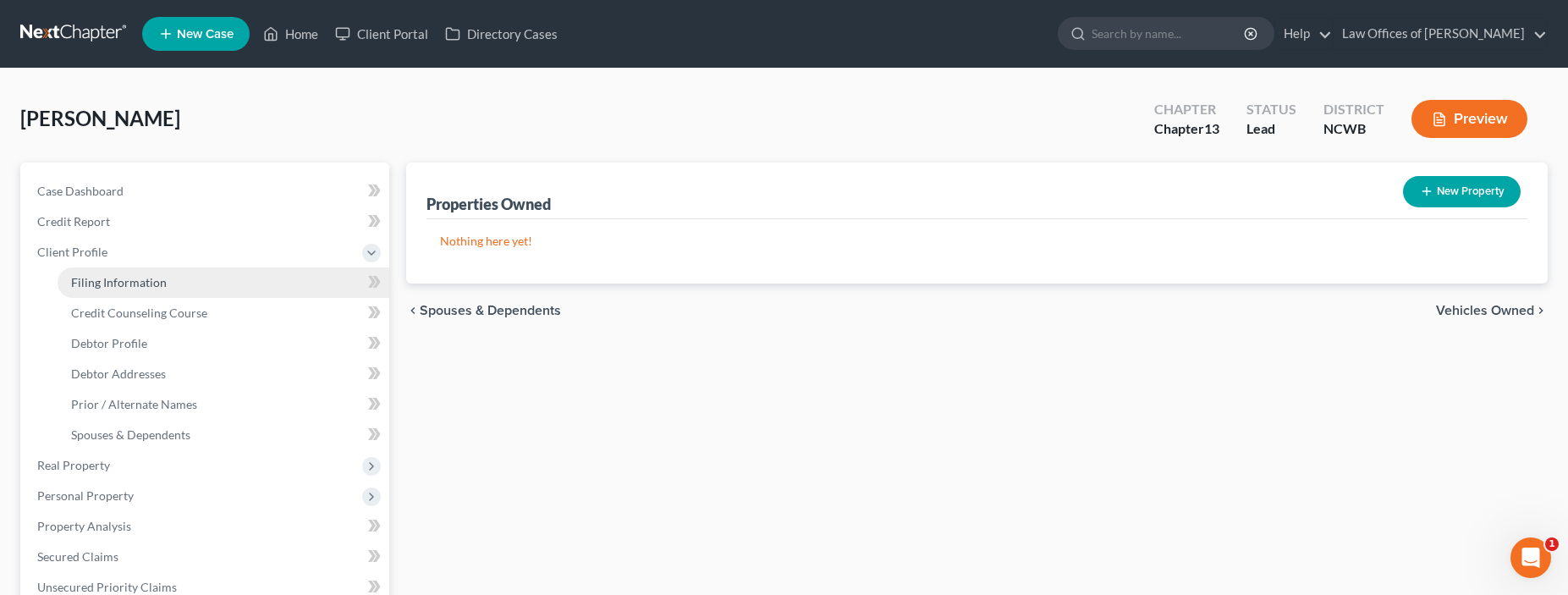
click at [145, 282] on span "Filing Information" at bounding box center [119, 282] width 96 height 15
select select "1"
select select "0"
select select "3"
select select "59"
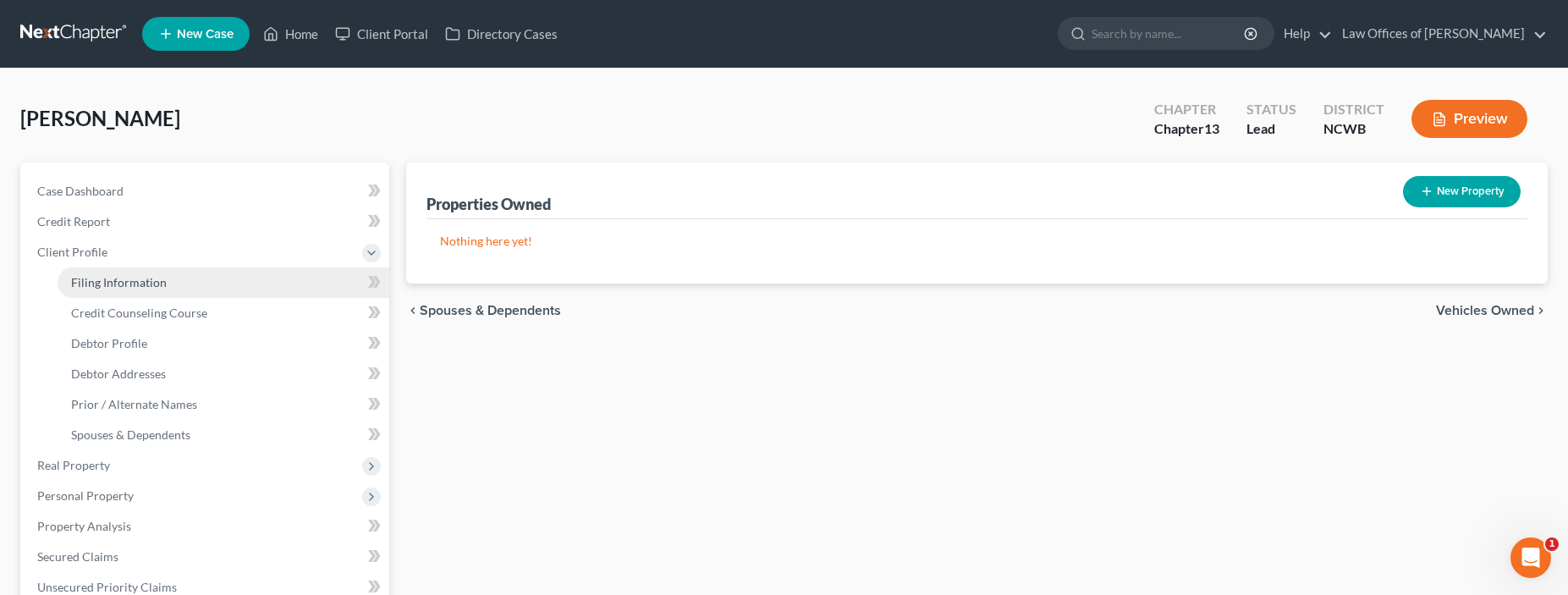
select select "1"
select select "28"
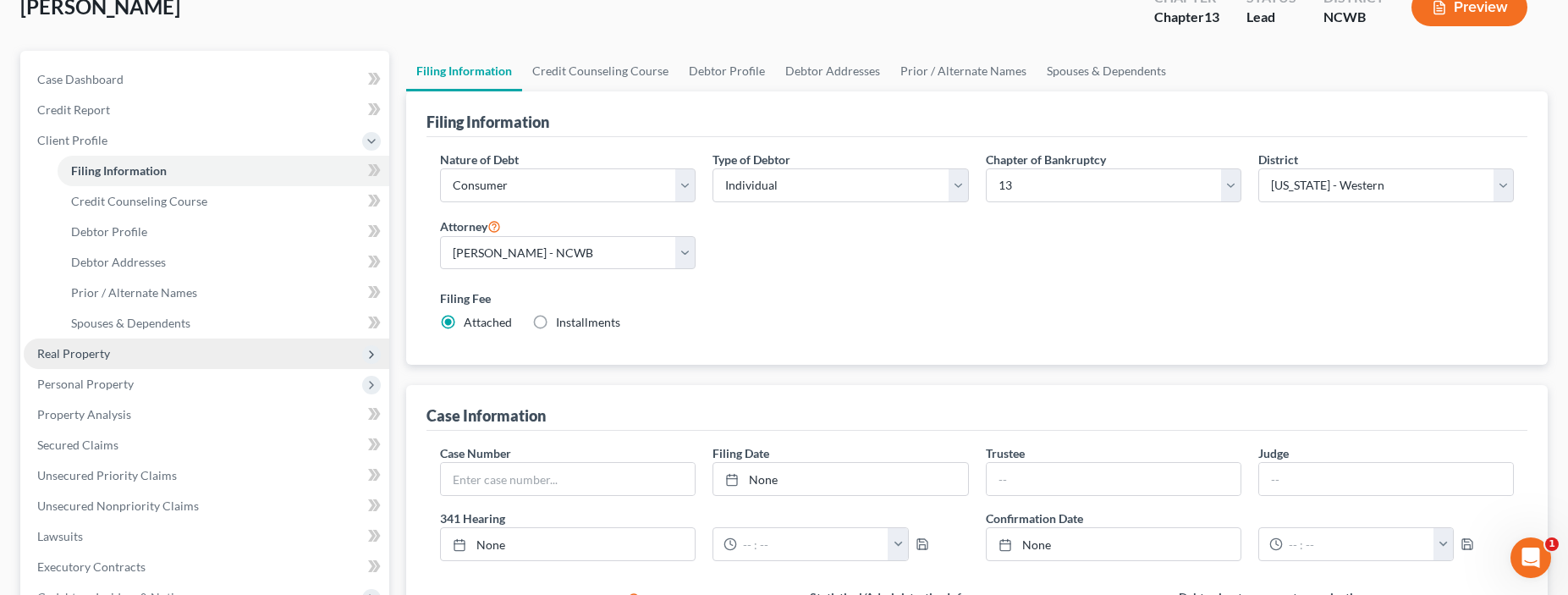
scroll to position [13, 0]
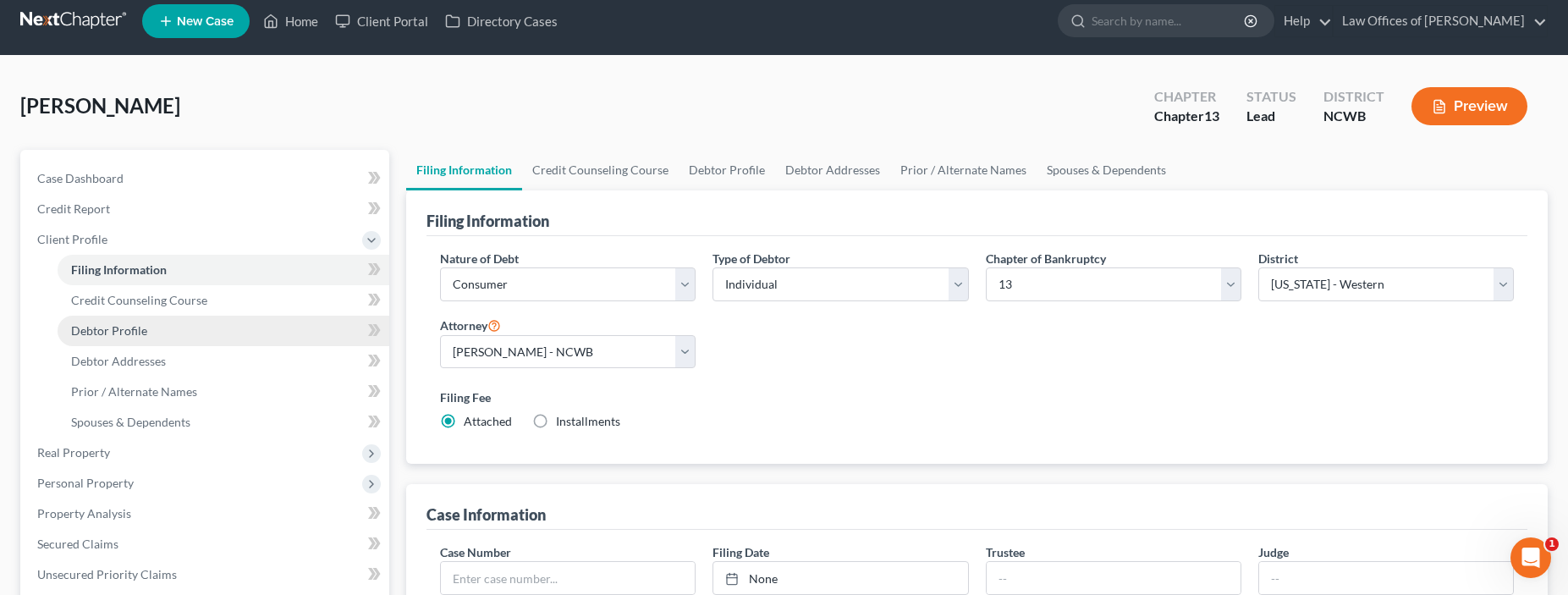
click at [111, 335] on span "Debtor Profile" at bounding box center [109, 331] width 76 height 15
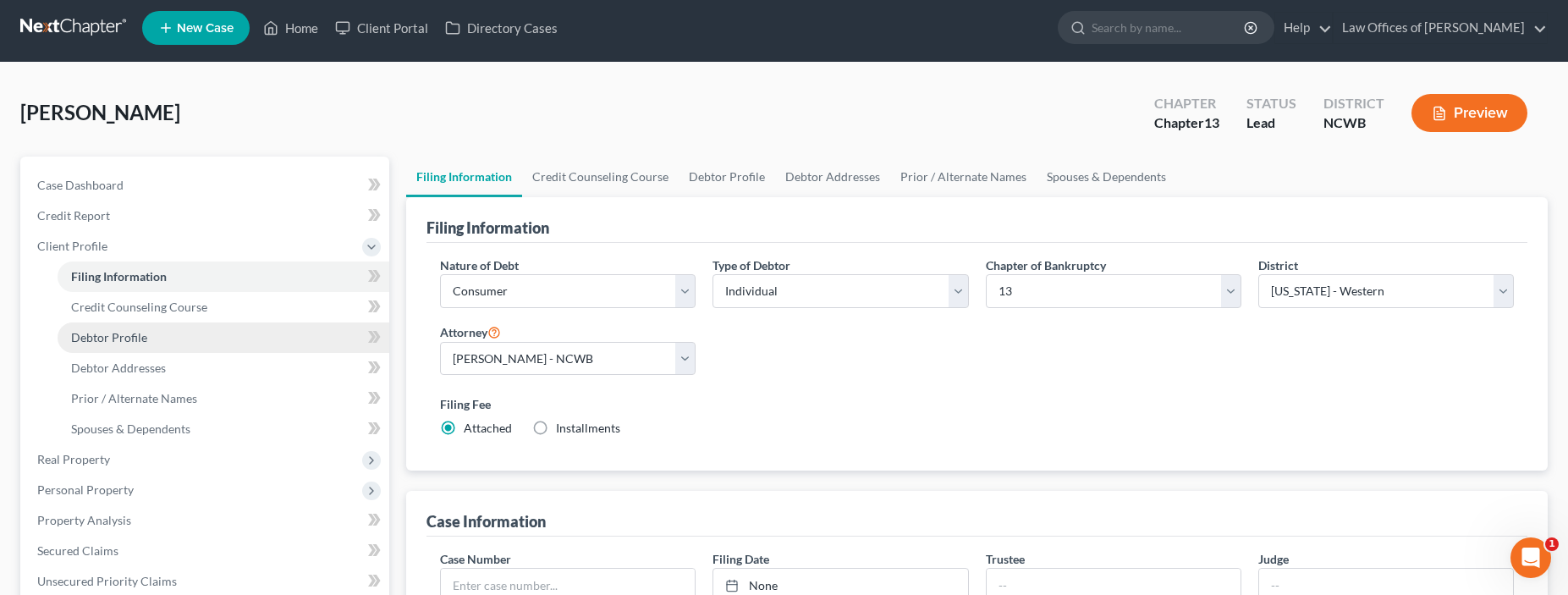
select select "1"
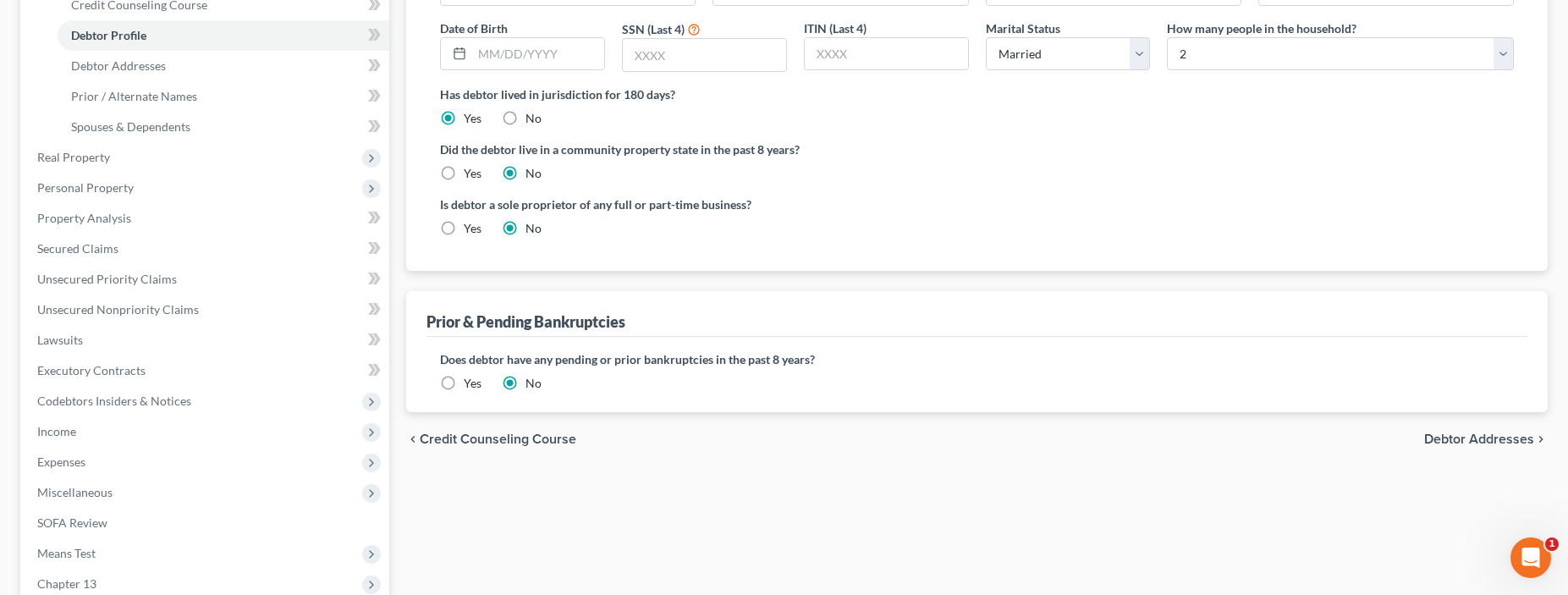
scroll to position [339, 0]
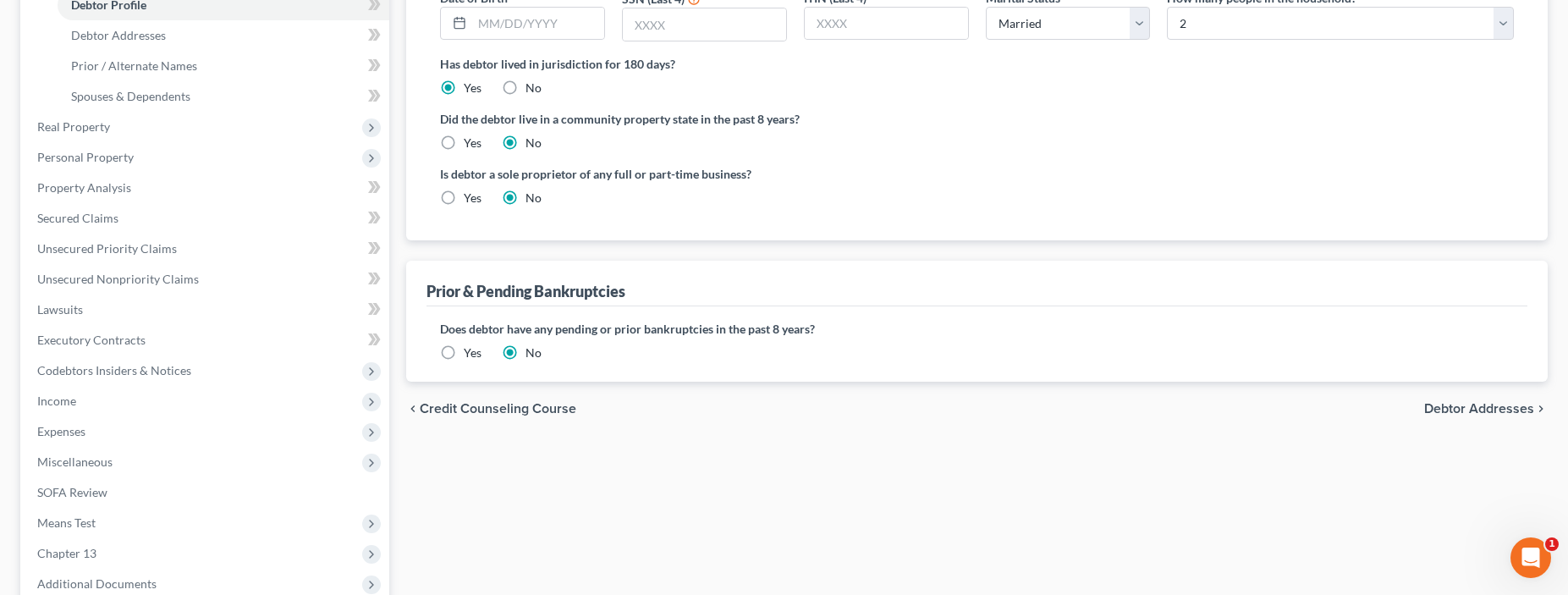
click at [1512, 408] on span "Debtor Addresses" at bounding box center [1479, 409] width 110 height 14
select select "0"
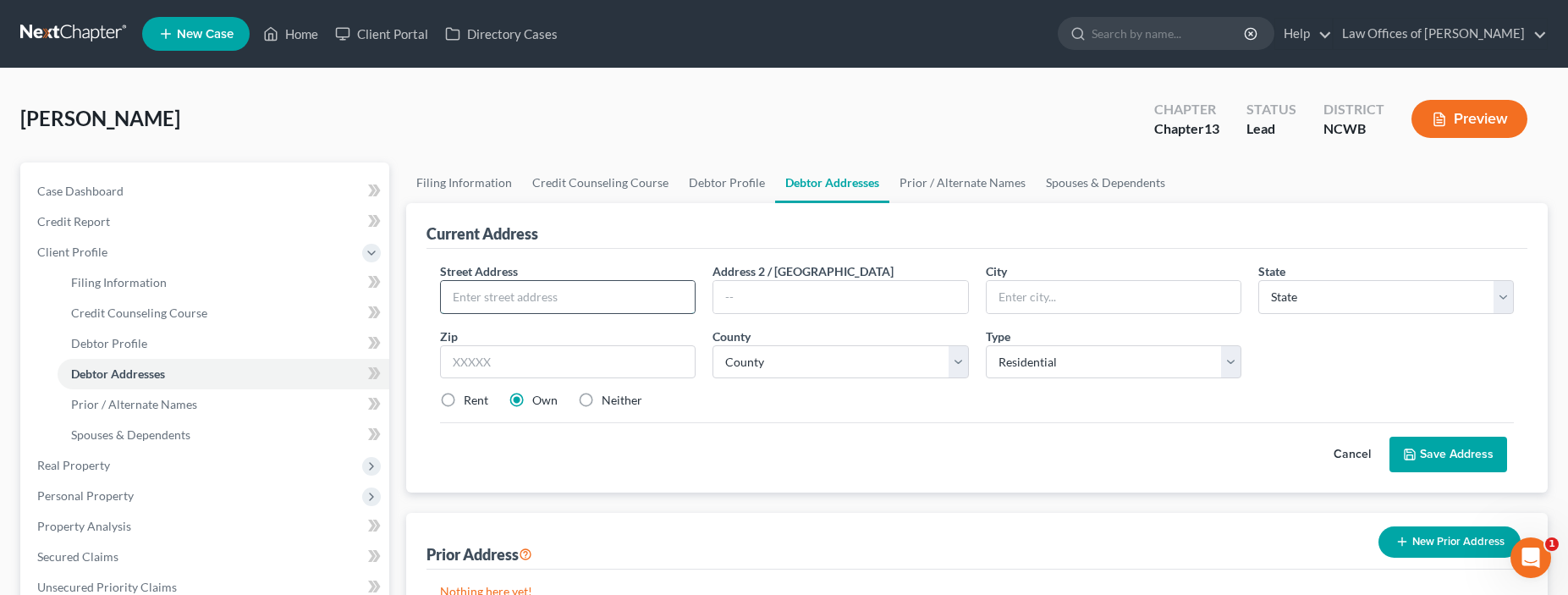
click at [627, 296] on input "text" at bounding box center [568, 297] width 254 height 32
type input "[STREET_ADDRESS][PERSON_NAME]"
type input "[GEOGRAPHIC_DATA]"
select select "28"
type input "28625"
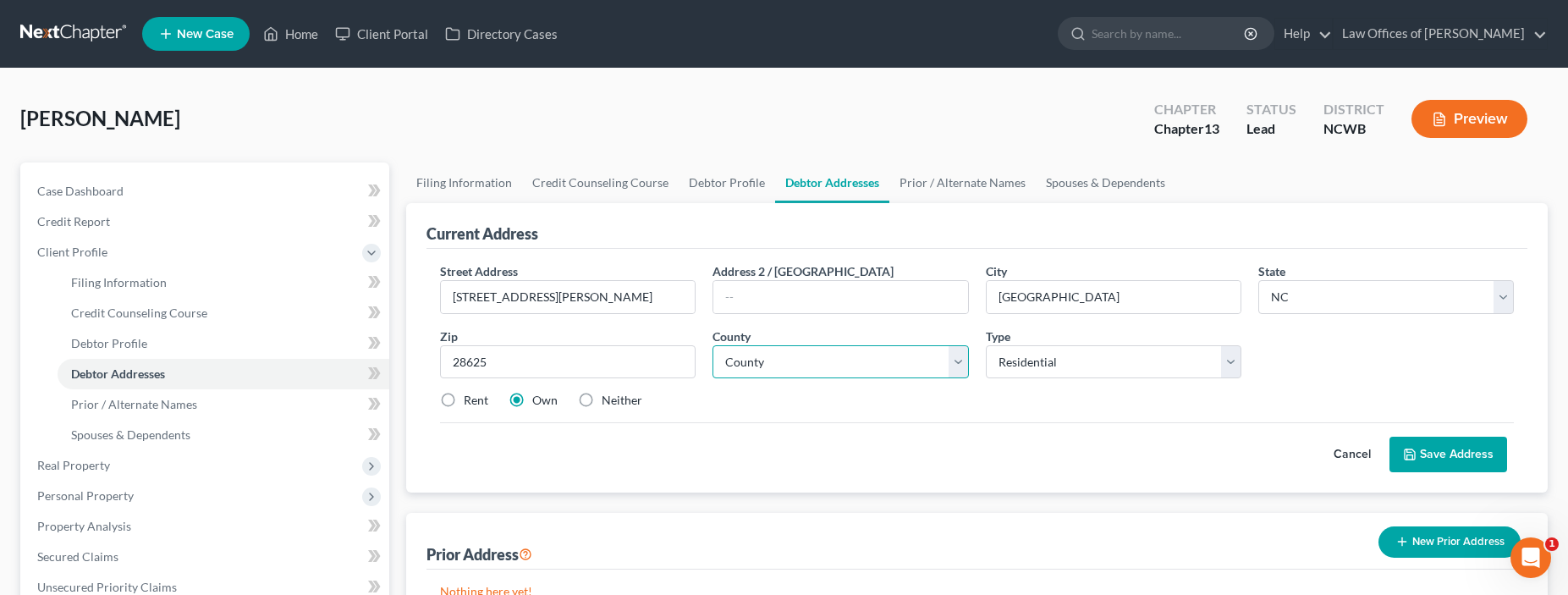
click at [889, 368] on select "County [GEOGRAPHIC_DATA] [GEOGRAPHIC_DATA] [GEOGRAPHIC_DATA] [GEOGRAPHIC_DATA] …" at bounding box center [840, 362] width 256 height 34
select select "48"
click at [712, 345] on select "County [GEOGRAPHIC_DATA] [GEOGRAPHIC_DATA] [GEOGRAPHIC_DATA] [GEOGRAPHIC_DATA] …" at bounding box center [840, 362] width 256 height 34
click at [1436, 452] on button "Save Address" at bounding box center [1447, 454] width 118 height 36
